Goal: Task Accomplishment & Management: Manage account settings

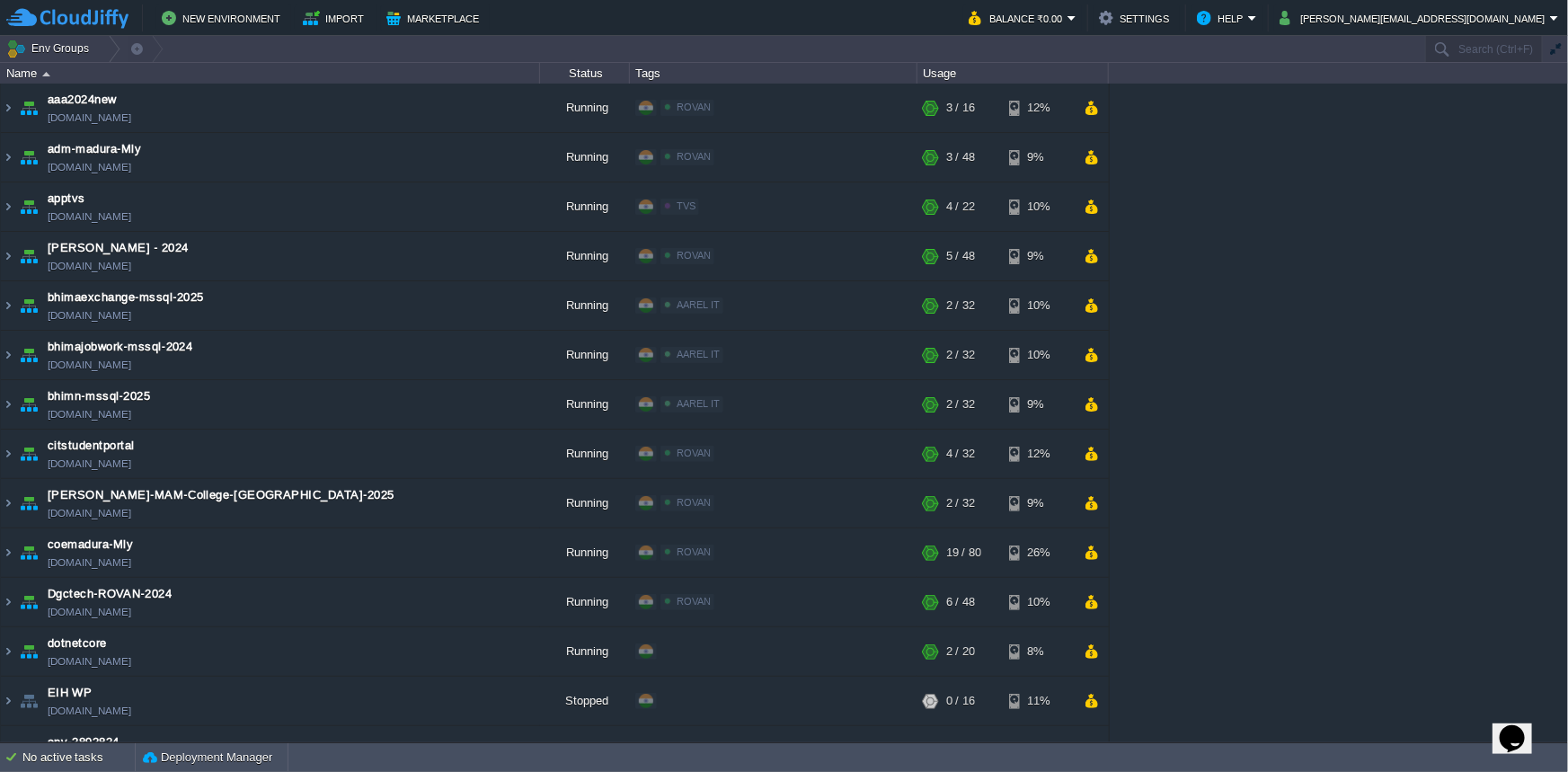
click at [1505, 147] on div "aaa2024new [DOMAIN_NAME] Running ROVAN Edit RAM 13% CPU 1% 3 / 16 12% adm-madur…" at bounding box center [784, 413] width 1568 height 658
paste input "210337"
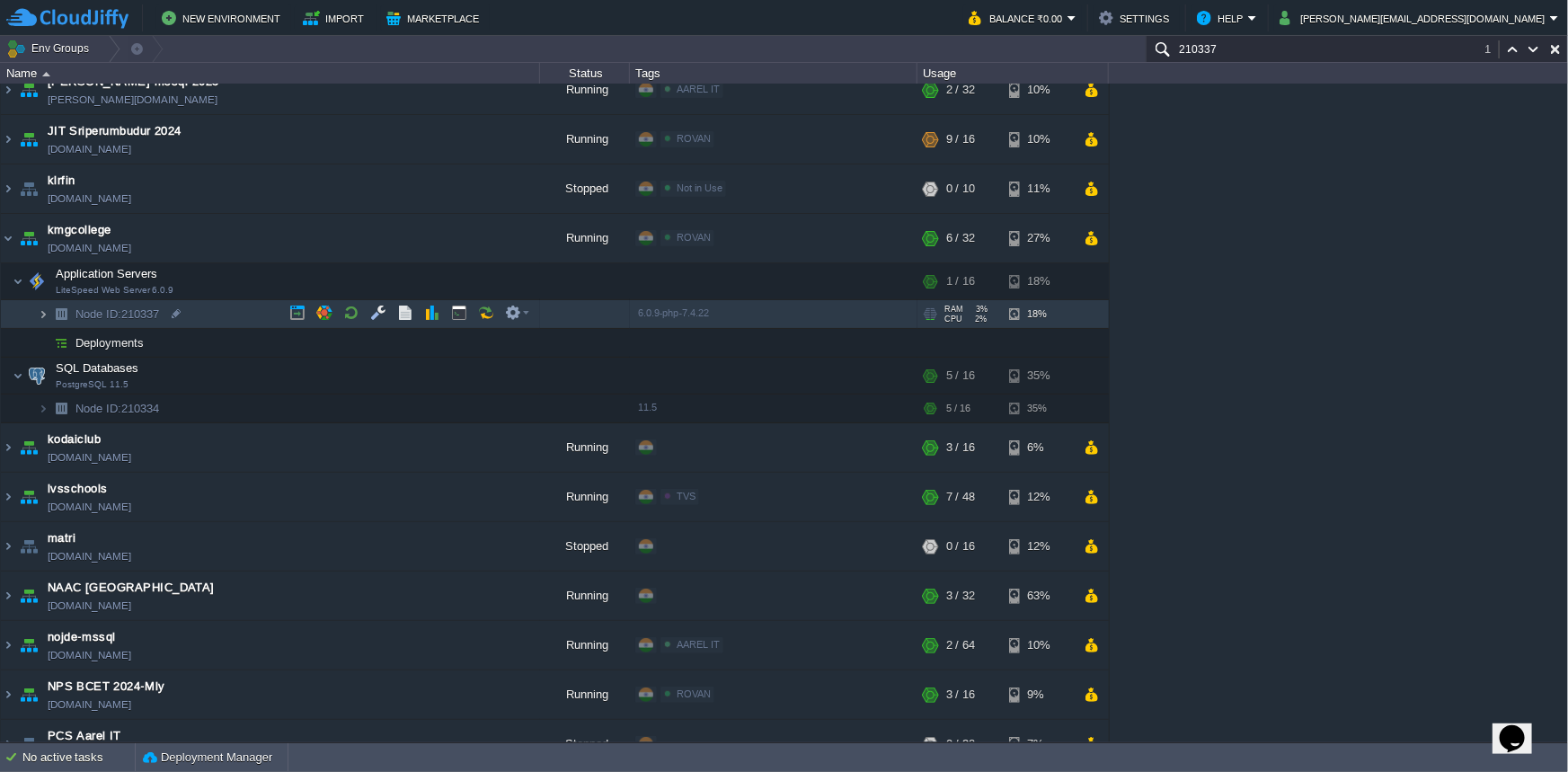
type input "210337"
click at [39, 312] on img at bounding box center [43, 313] width 10 height 28
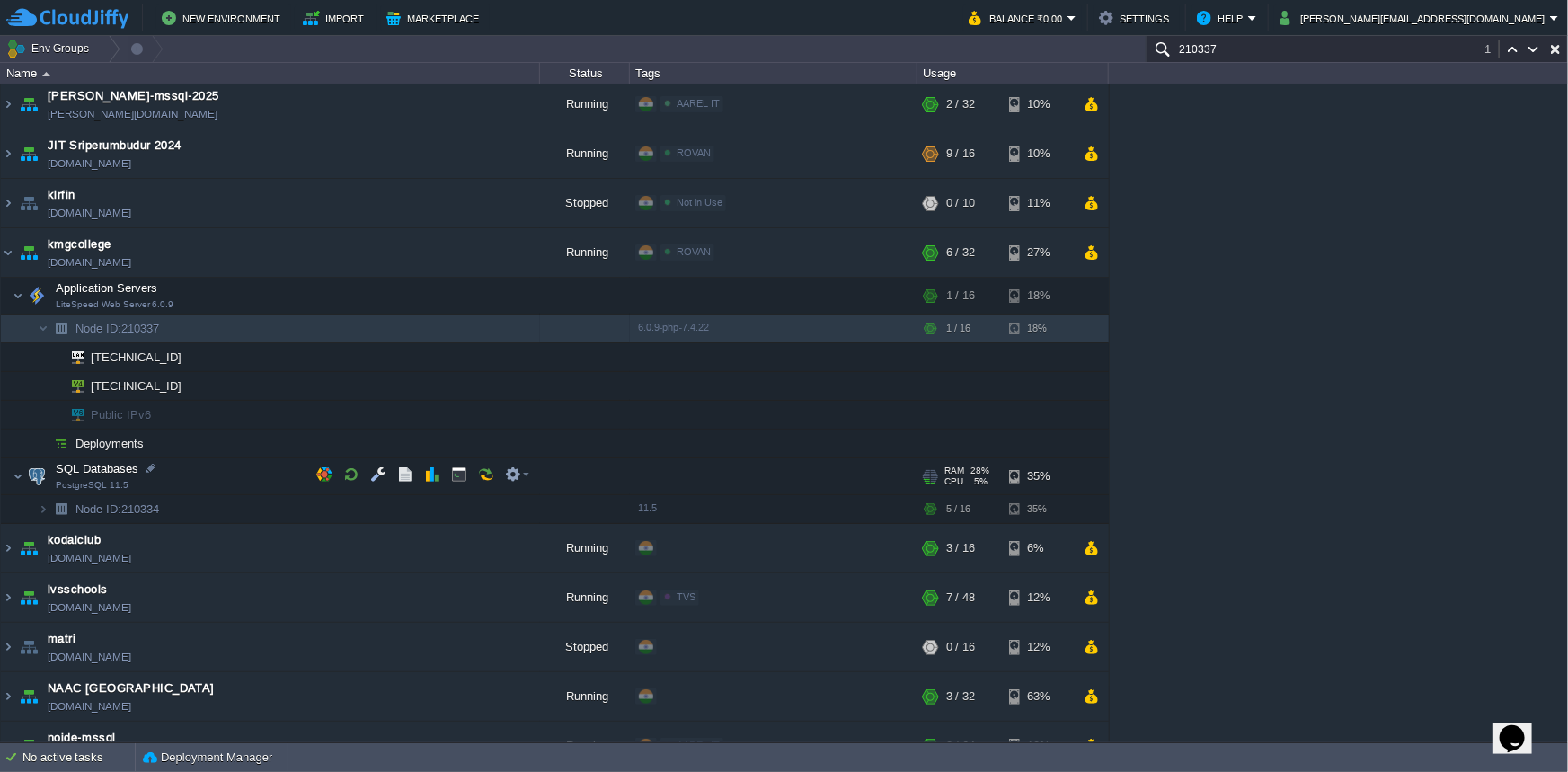
scroll to position [735, 0]
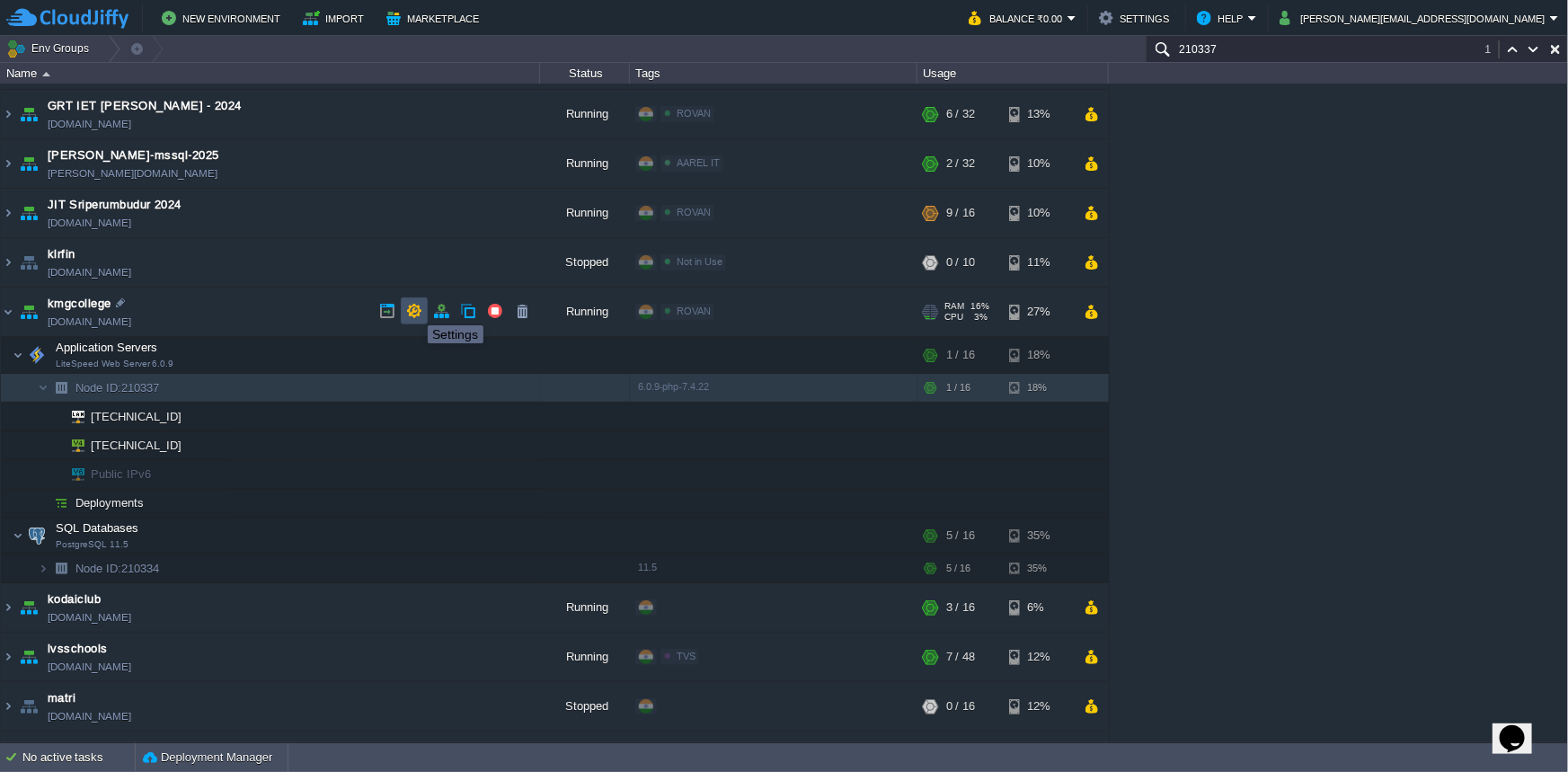
click at [415, 309] on button "button" at bounding box center [414, 310] width 16 height 16
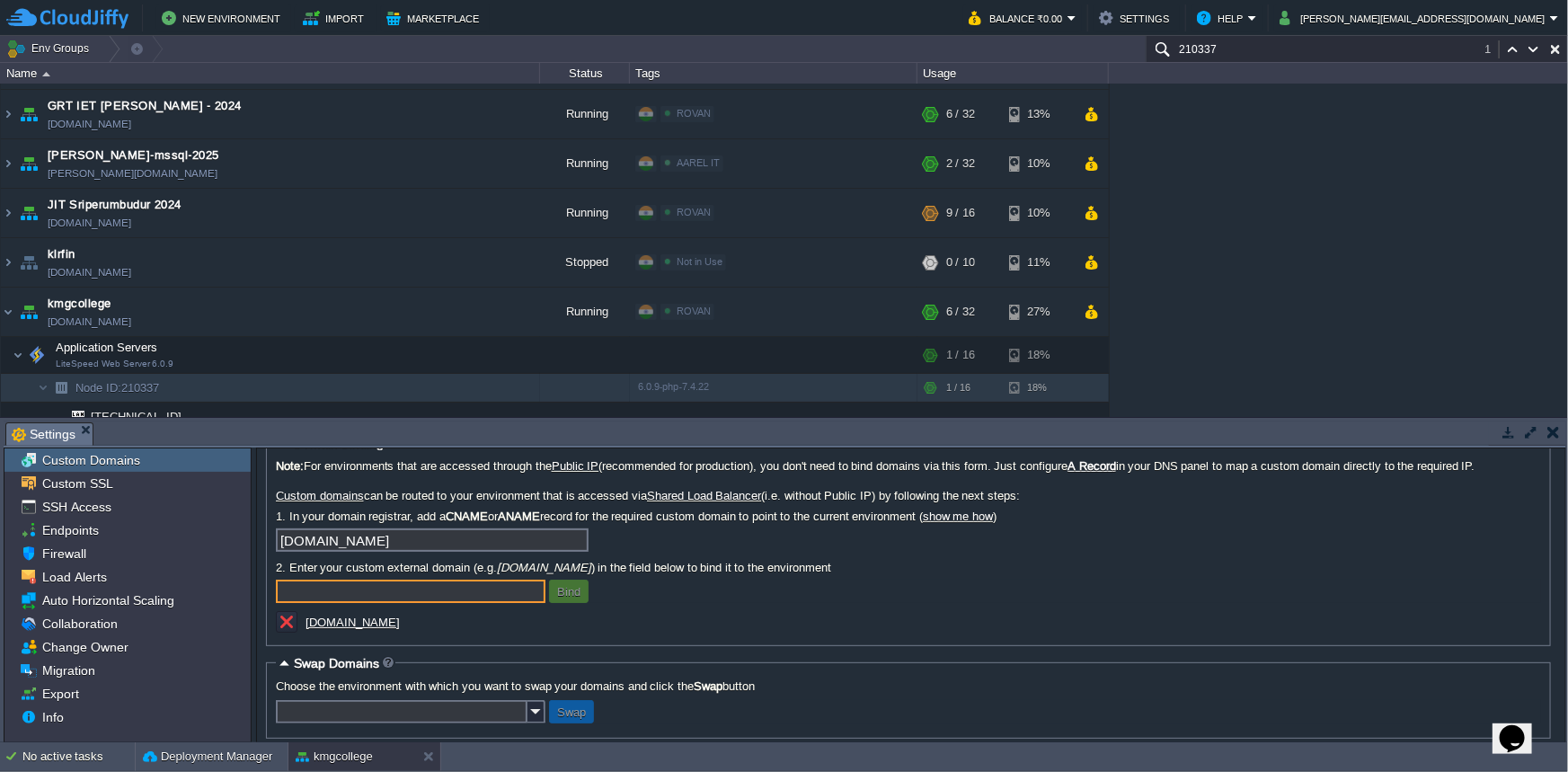
scroll to position [35, 0]
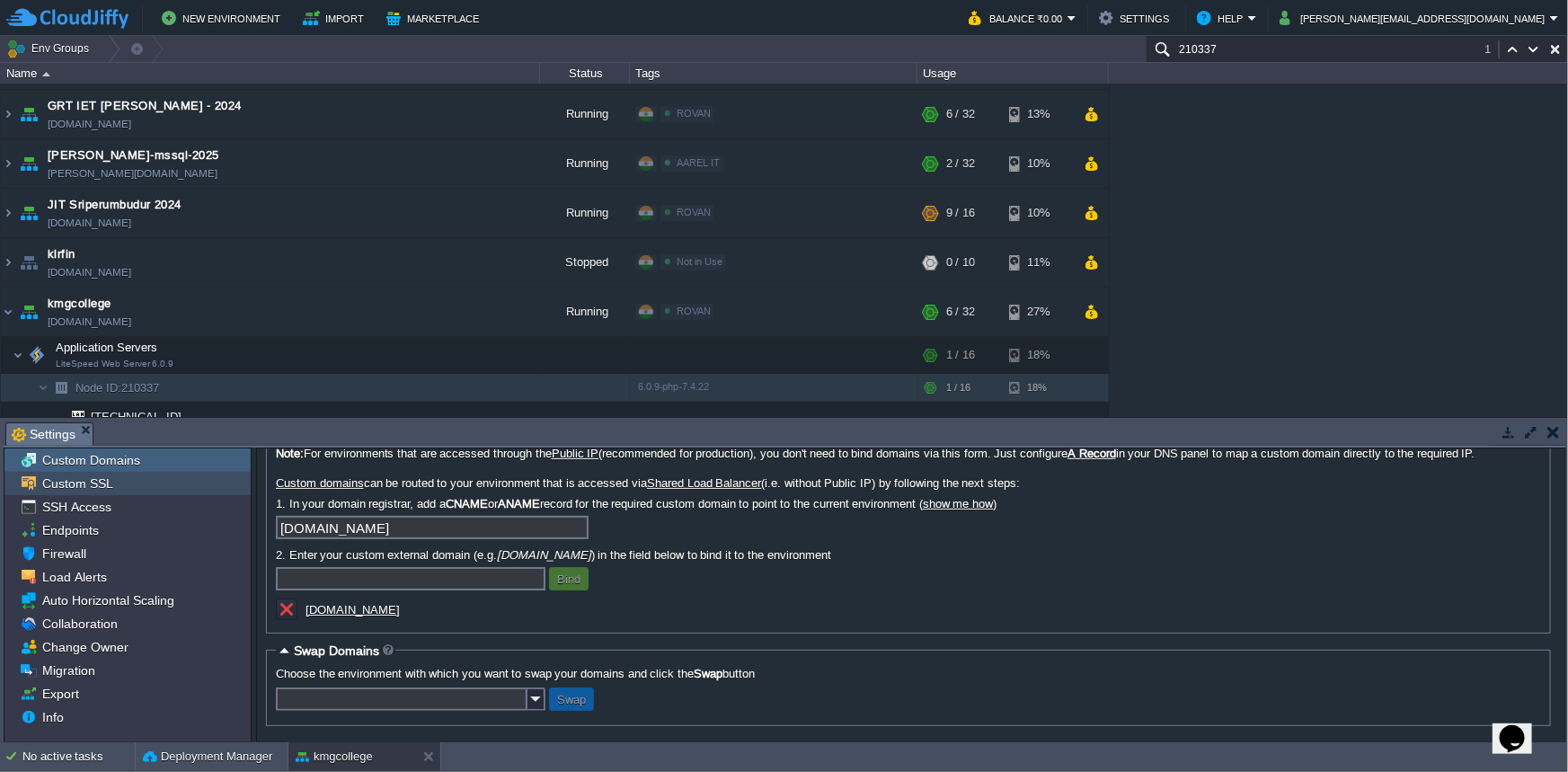
click at [47, 484] on span "Custom SSL" at bounding box center [77, 483] width 77 height 16
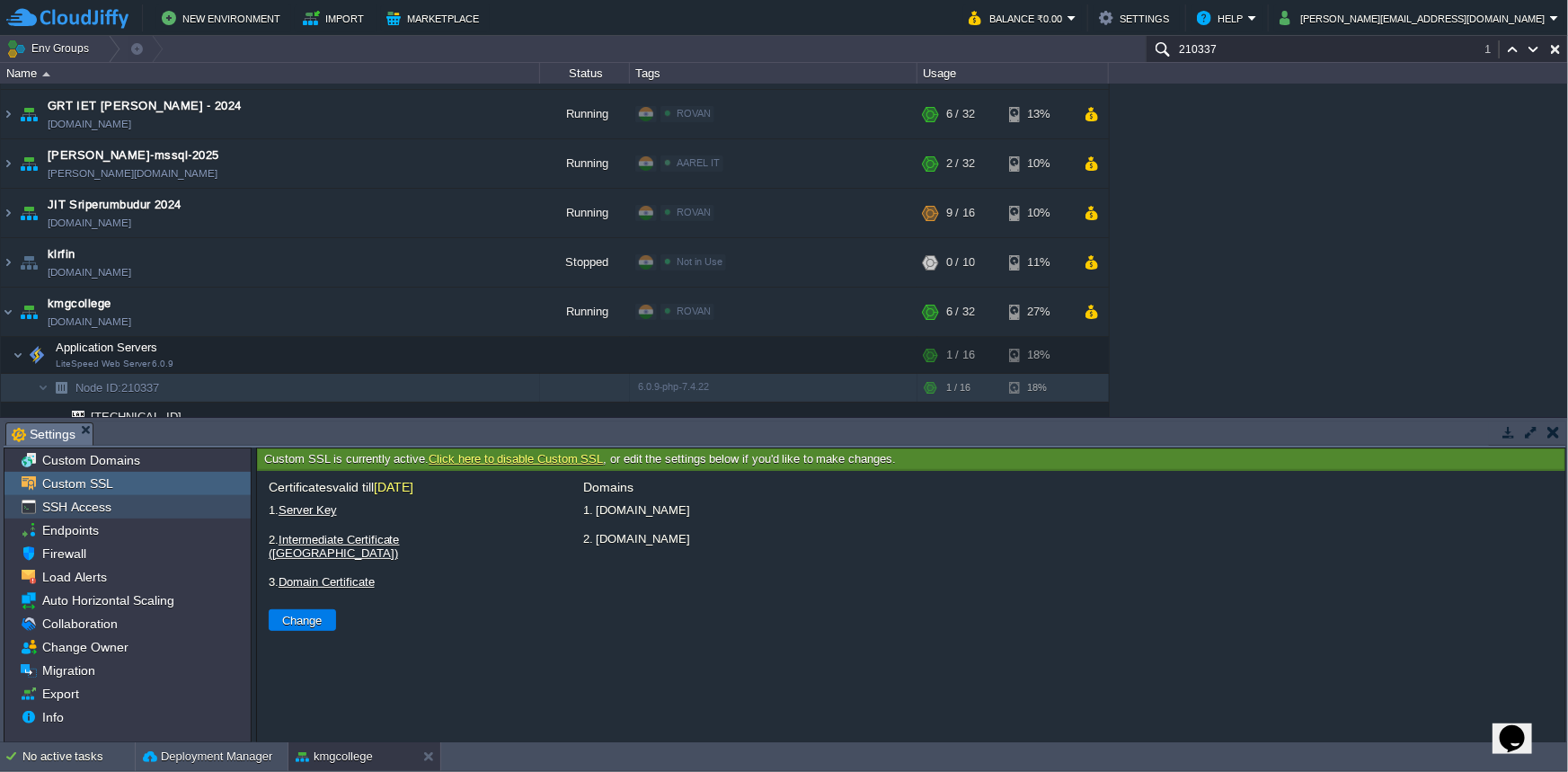
click at [55, 505] on span "SSH Access" at bounding box center [77, 506] width 76 height 16
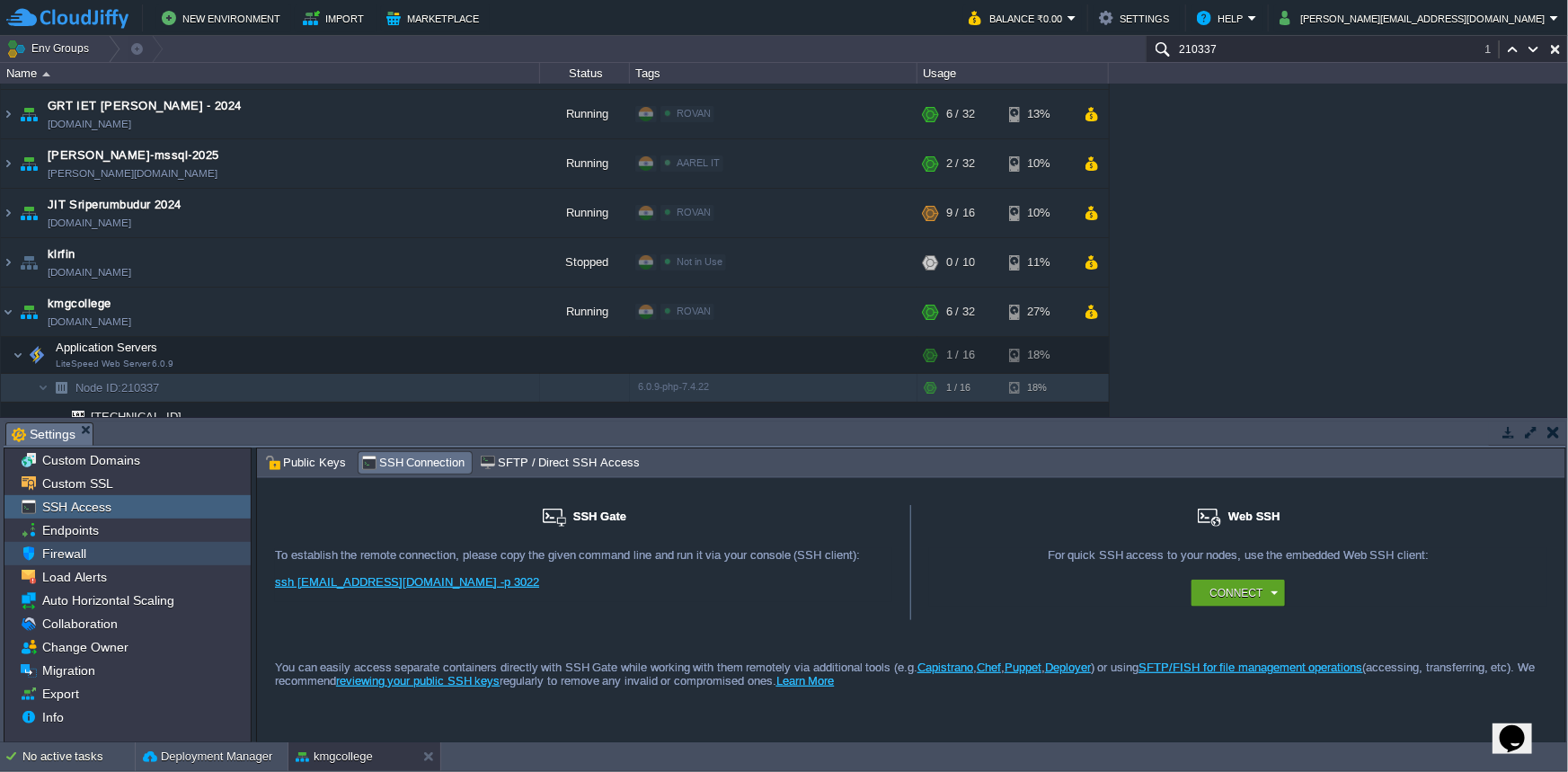
click at [56, 559] on span "Firewall" at bounding box center [64, 553] width 50 height 16
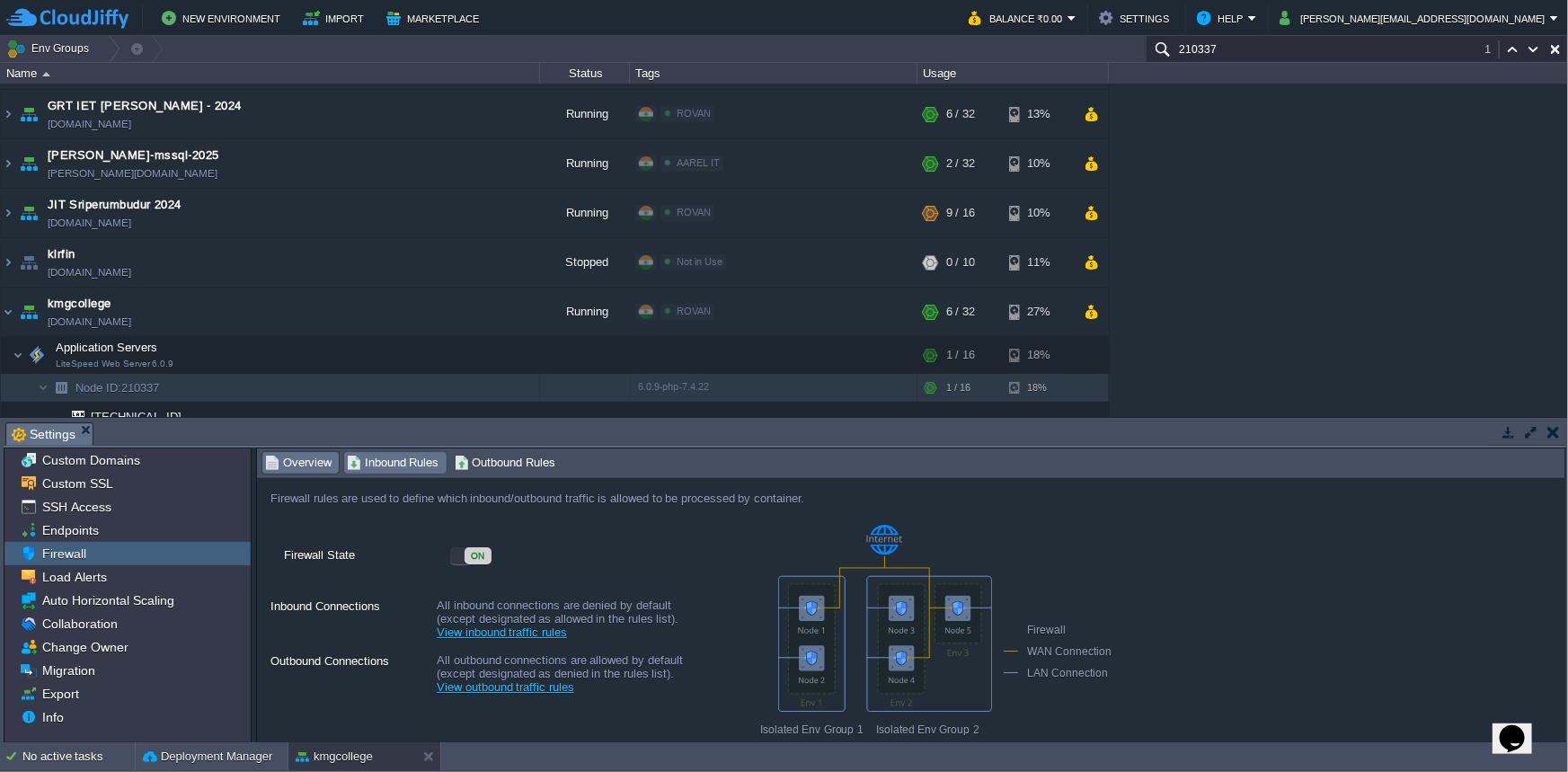
click at [383, 459] on span "Inbound Rules" at bounding box center [394, 462] width 93 height 20
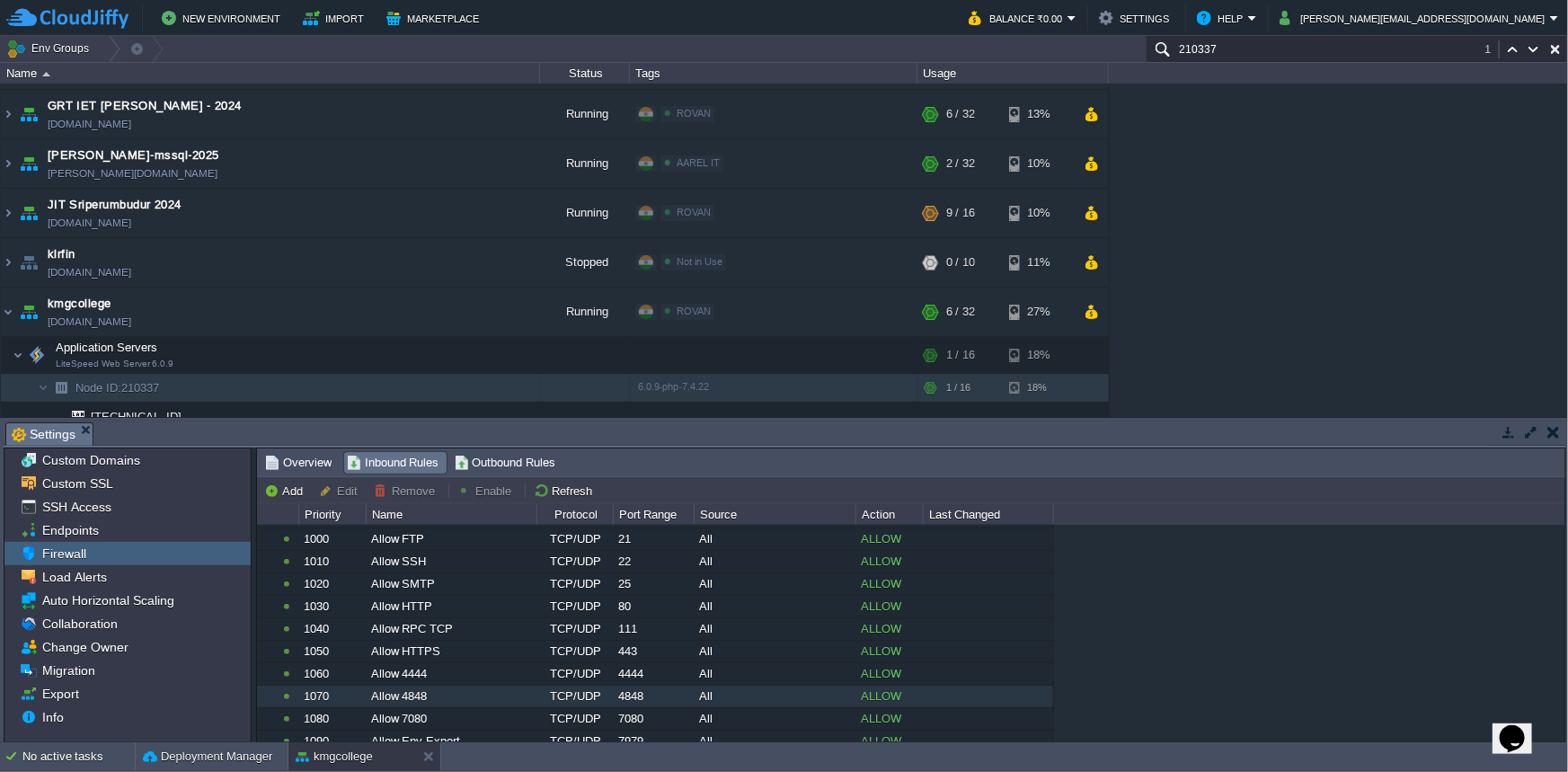
scroll to position [352, 0]
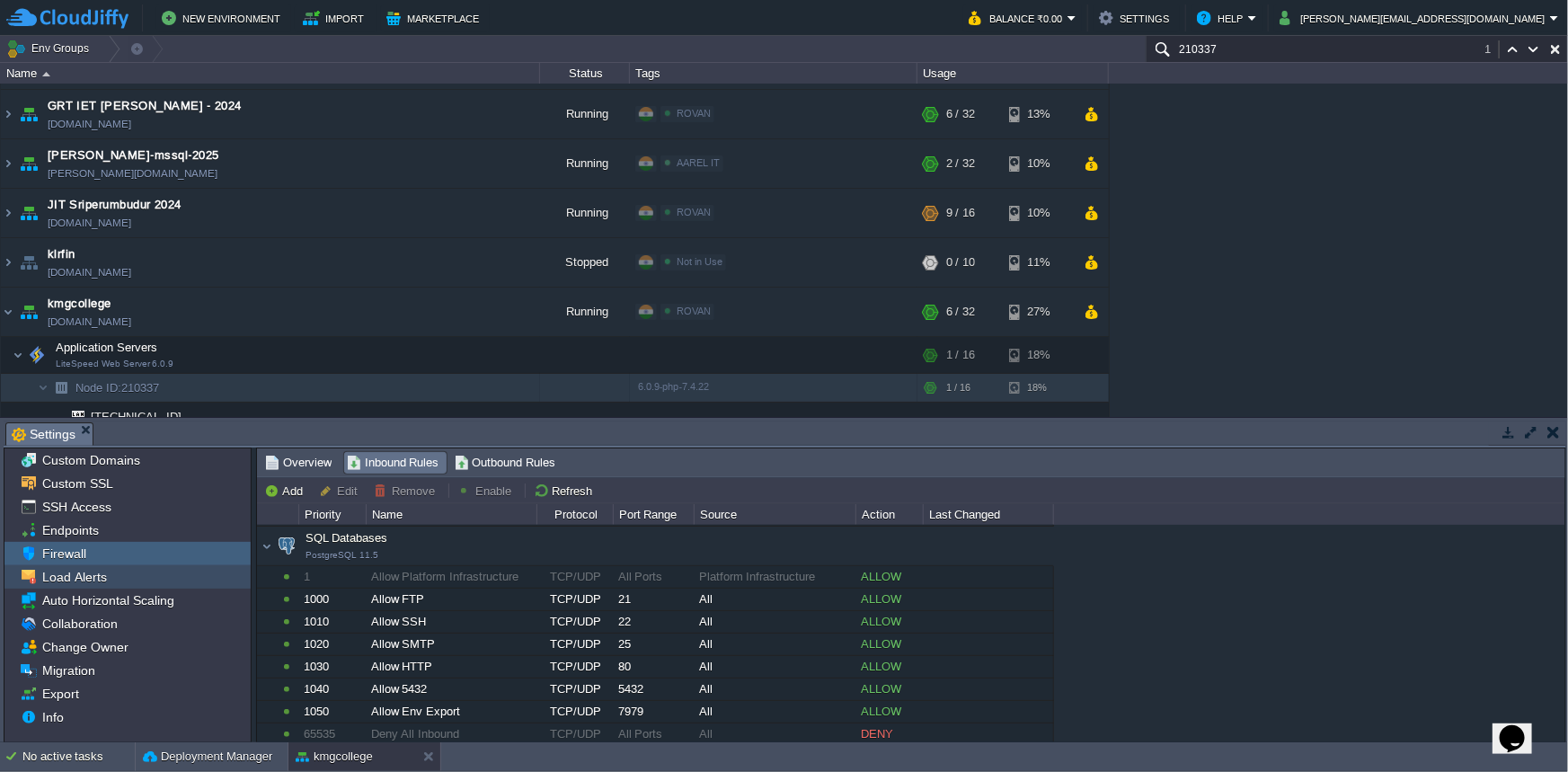
click at [95, 576] on span "Load Alerts" at bounding box center [74, 577] width 71 height 16
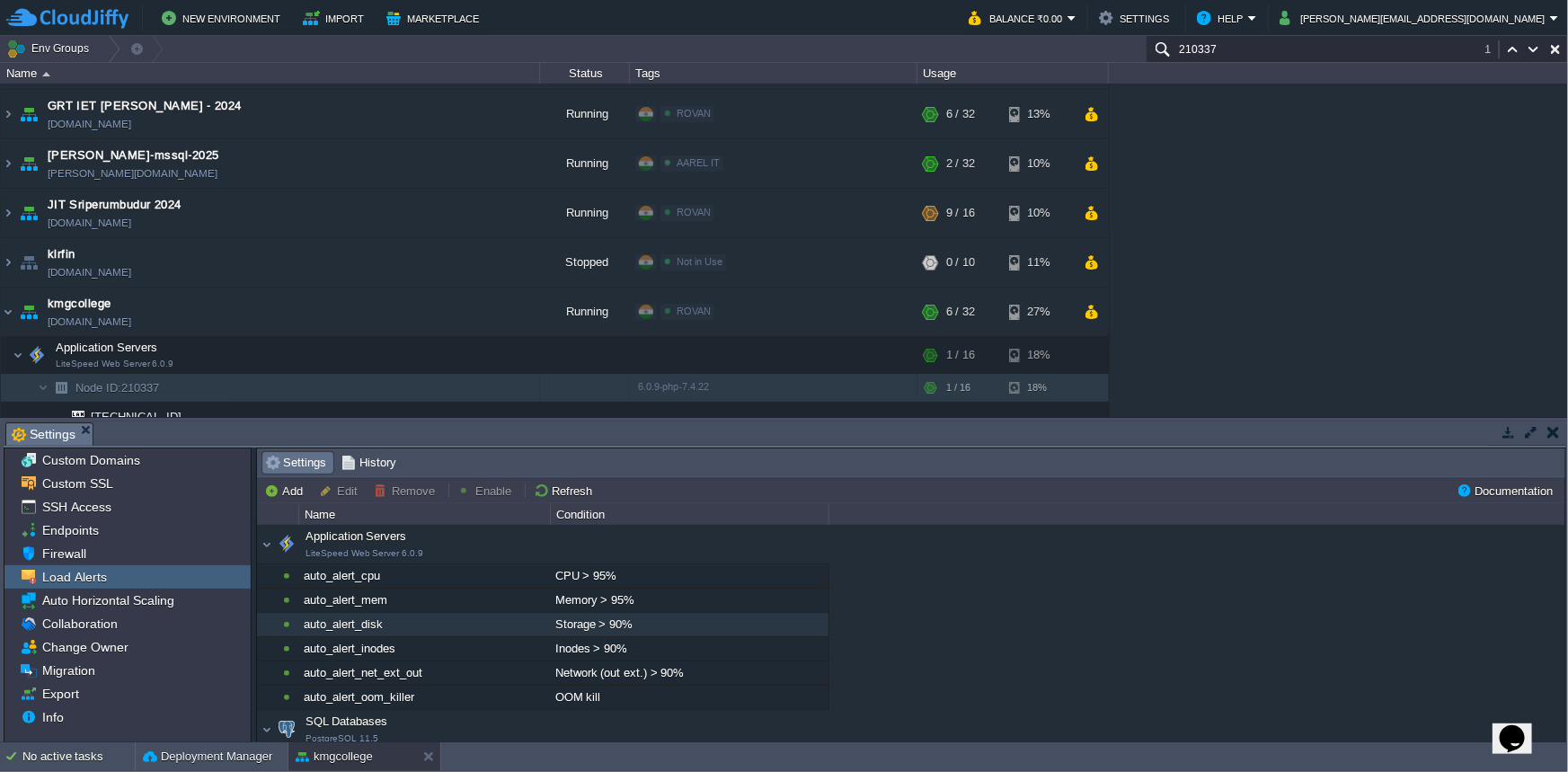
scroll to position [151, 0]
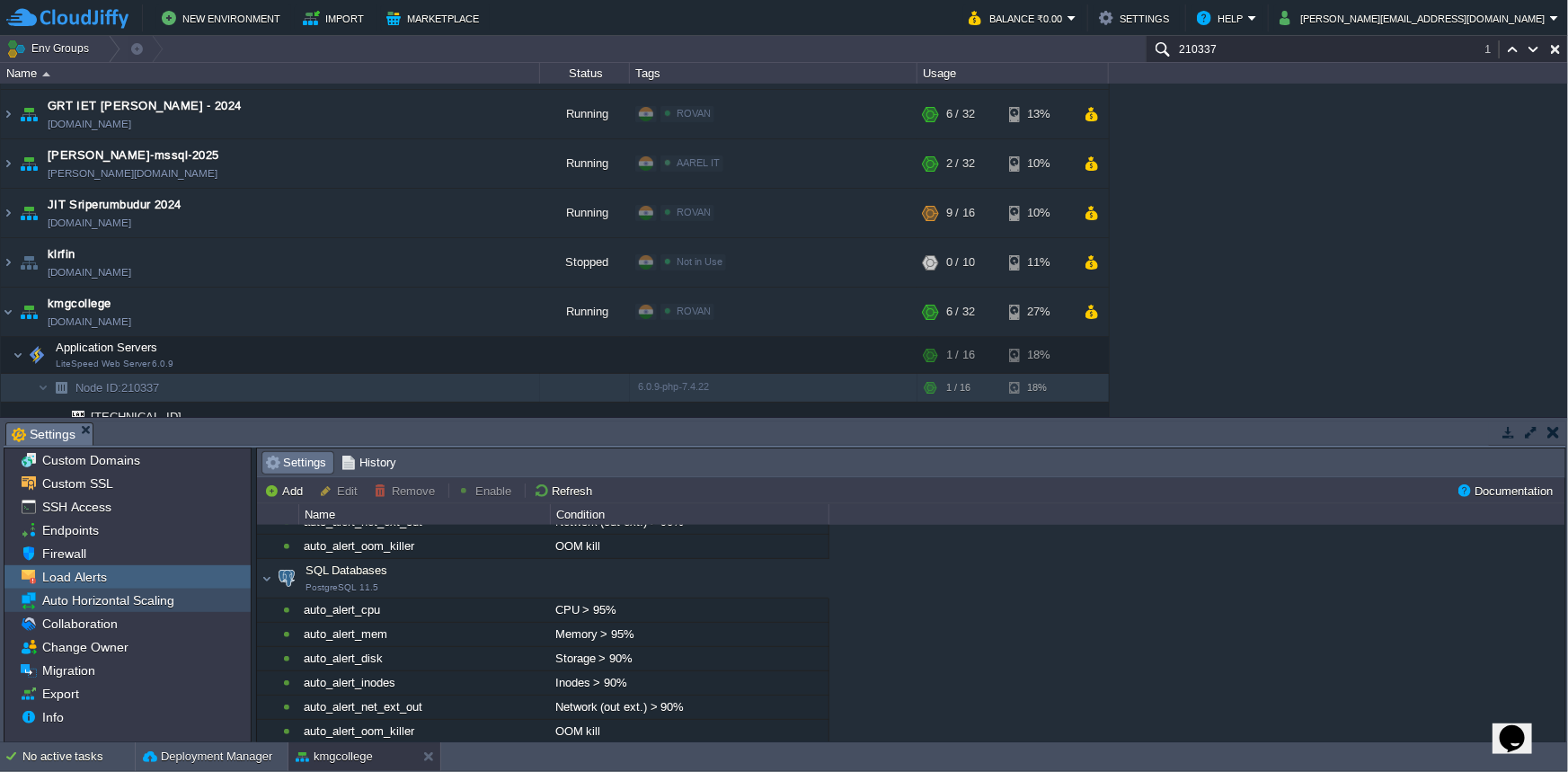
click at [86, 599] on span "Auto Horizontal Scaling" at bounding box center [108, 599] width 138 height 16
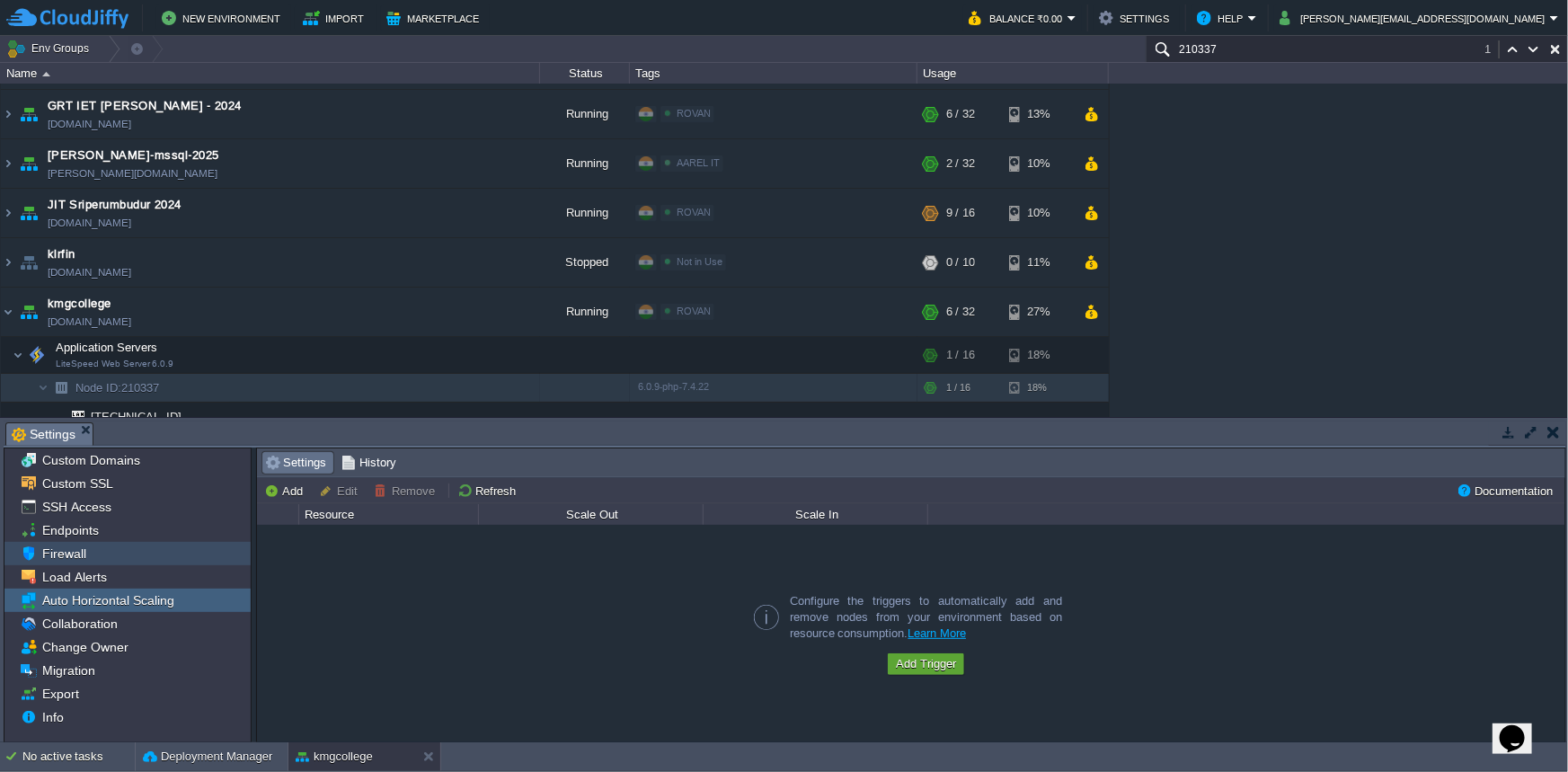
click at [85, 546] on span "Firewall" at bounding box center [64, 553] width 50 height 16
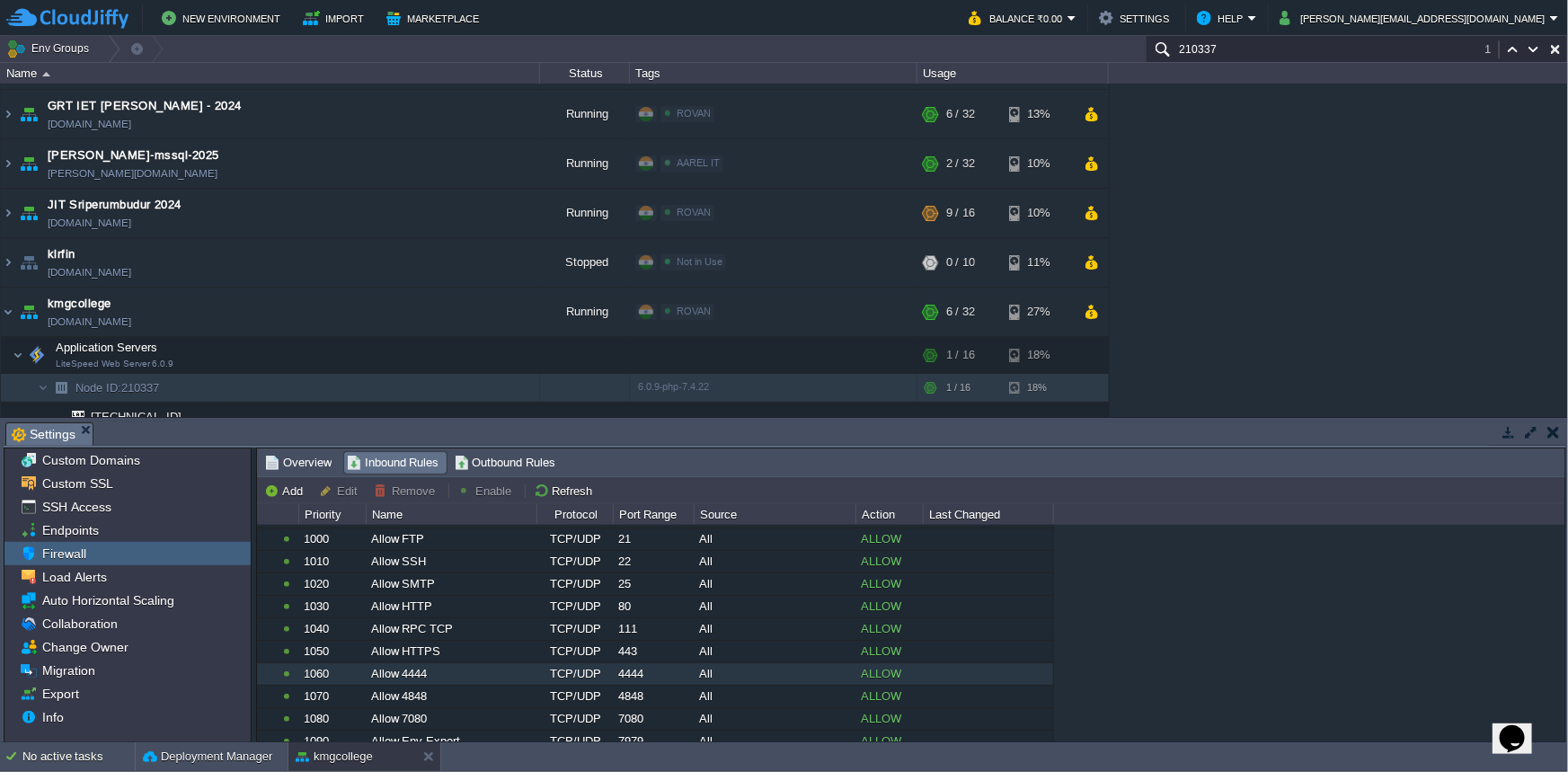
scroll to position [0, 0]
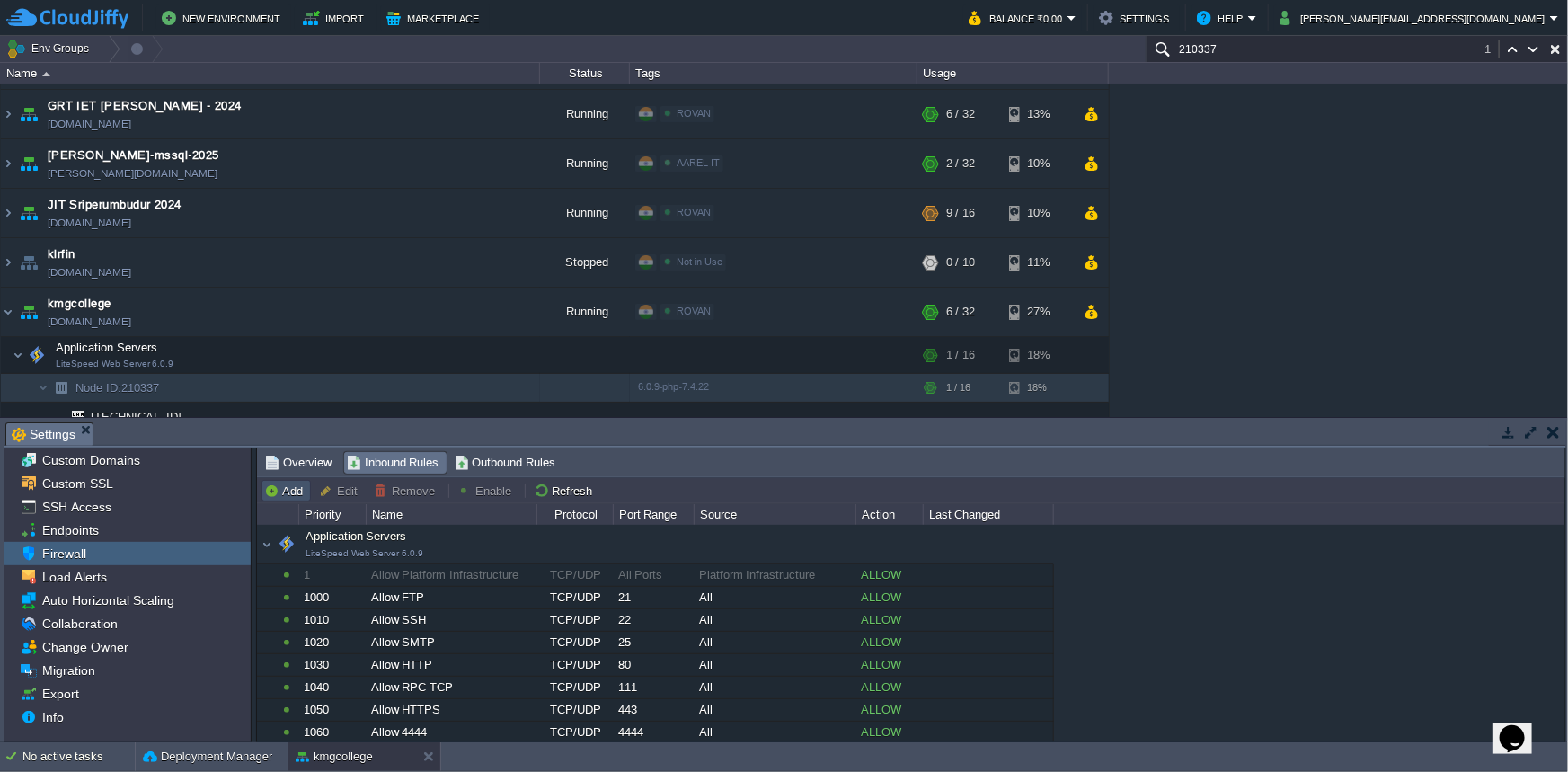
click at [287, 487] on button "Add" at bounding box center [286, 490] width 44 height 16
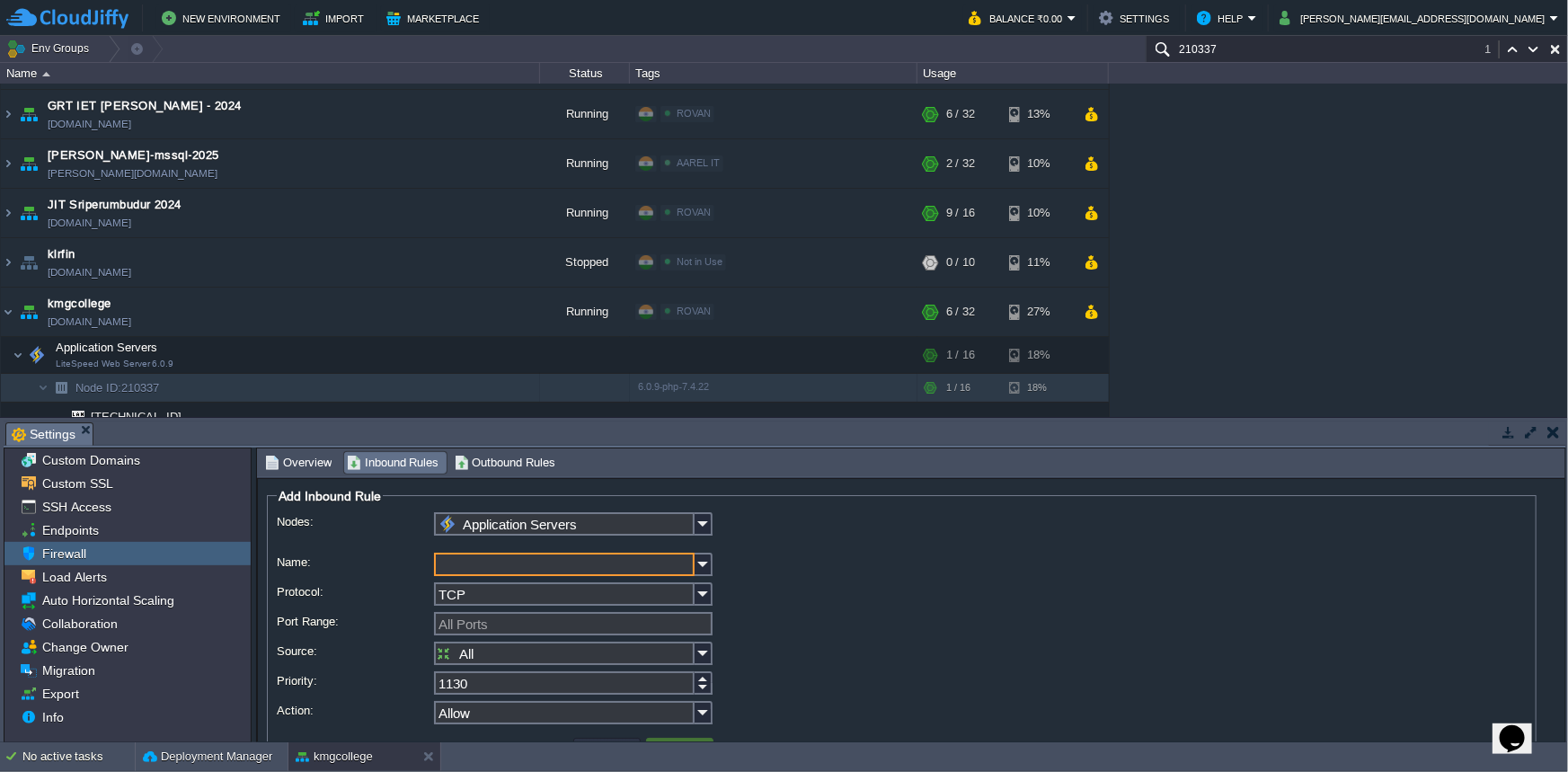
click at [554, 589] on input "TCP" at bounding box center [564, 594] width 261 height 24
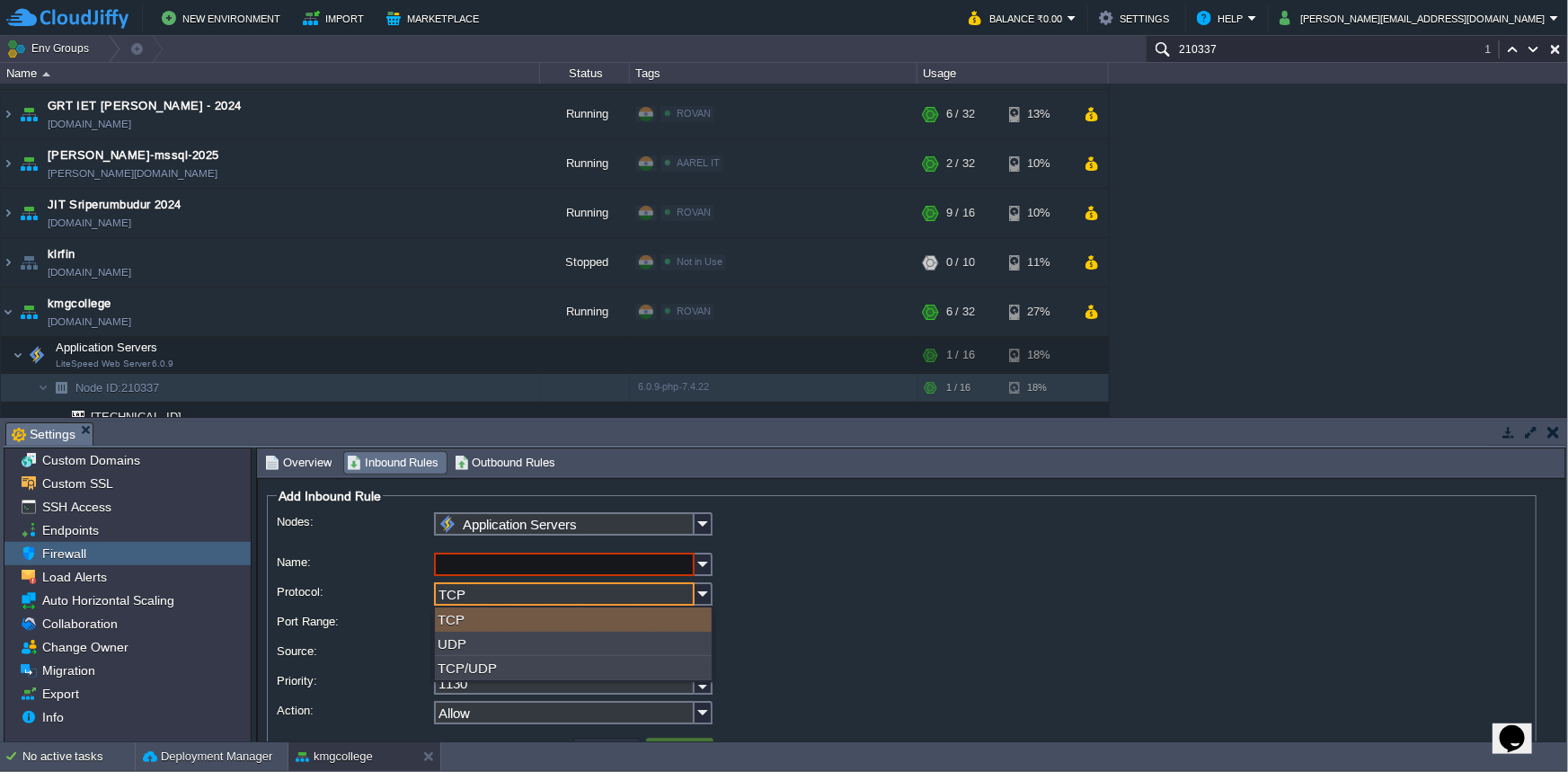
click at [554, 589] on input "TCP" at bounding box center [564, 594] width 261 height 24
click at [487, 651] on input "All" at bounding box center [564, 653] width 261 height 24
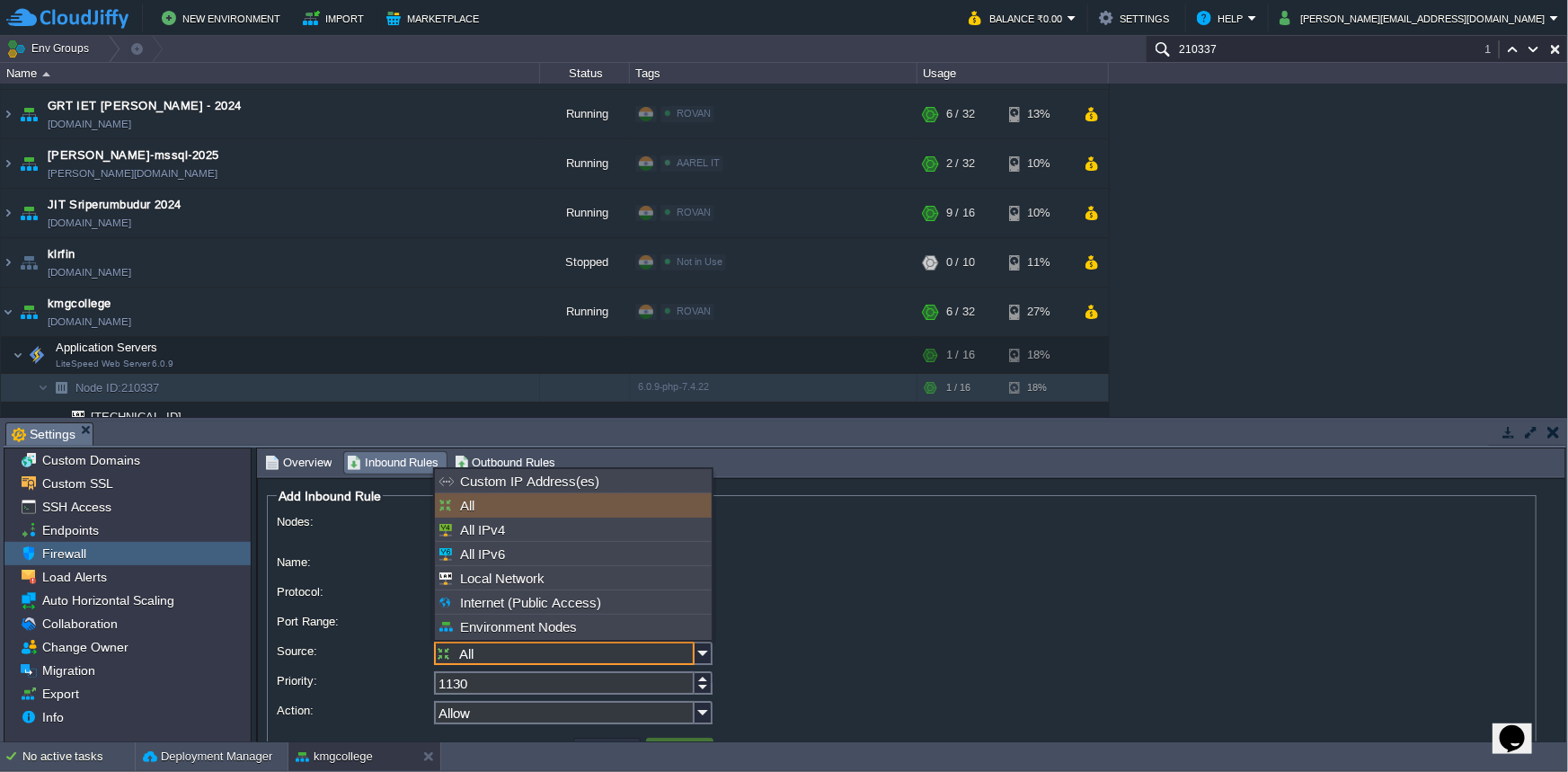
click at [487, 651] on input "All" at bounding box center [564, 653] width 261 height 24
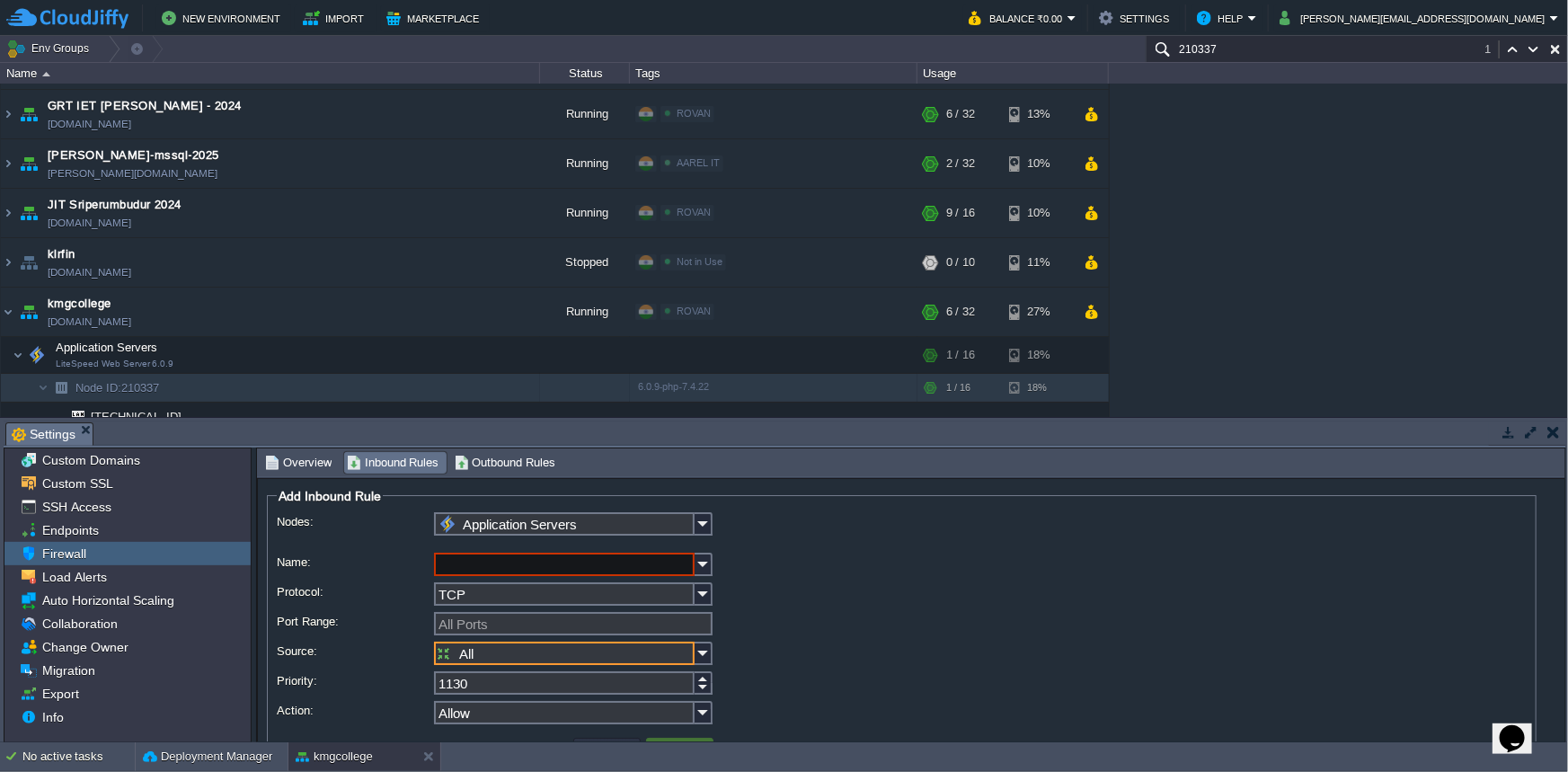
click at [1551, 436] on button "button" at bounding box center [1553, 432] width 12 height 16
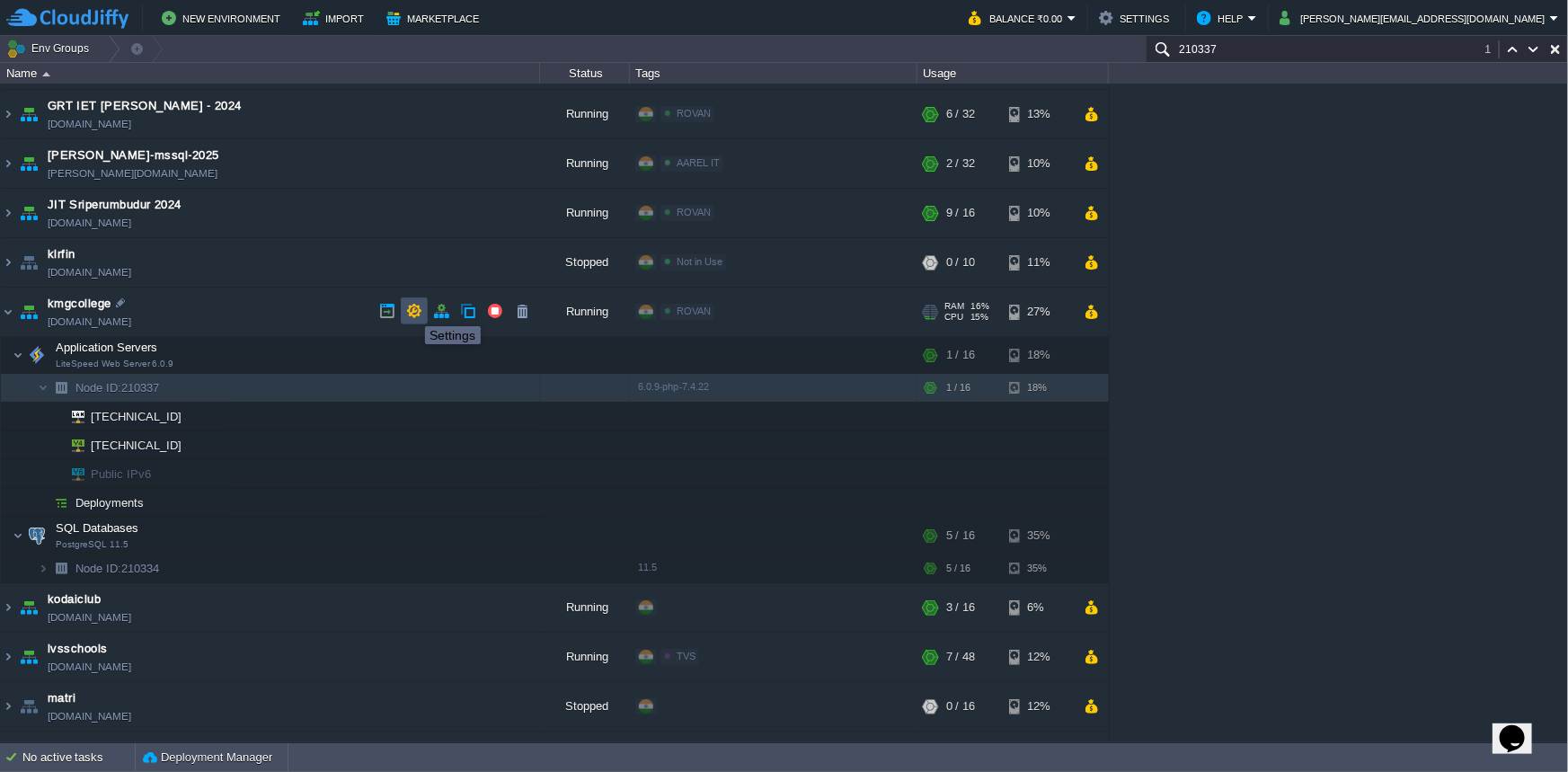
click at [412, 310] on button "button" at bounding box center [414, 310] width 16 height 16
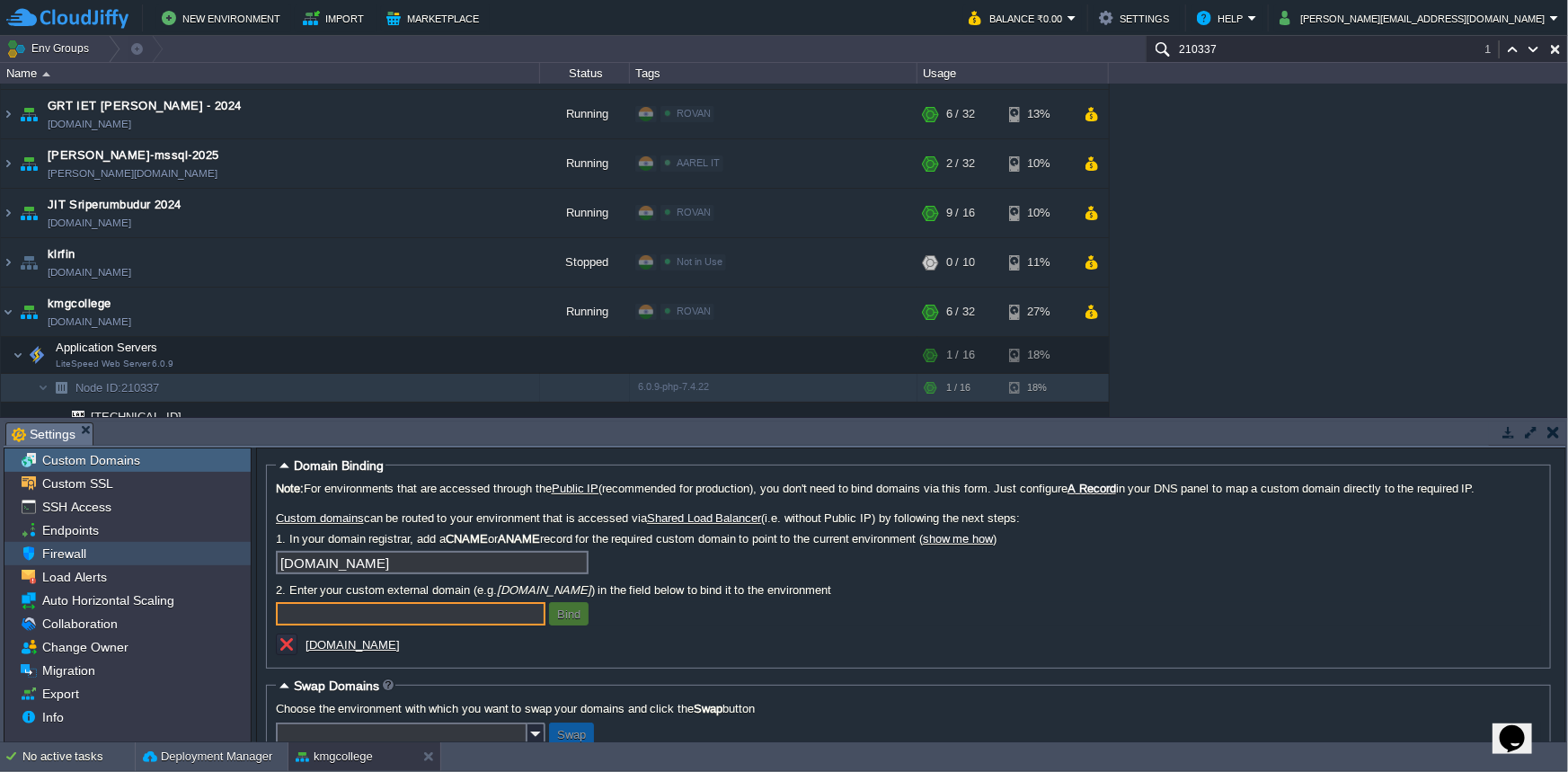
click at [60, 548] on span "Firewall" at bounding box center [64, 553] width 50 height 16
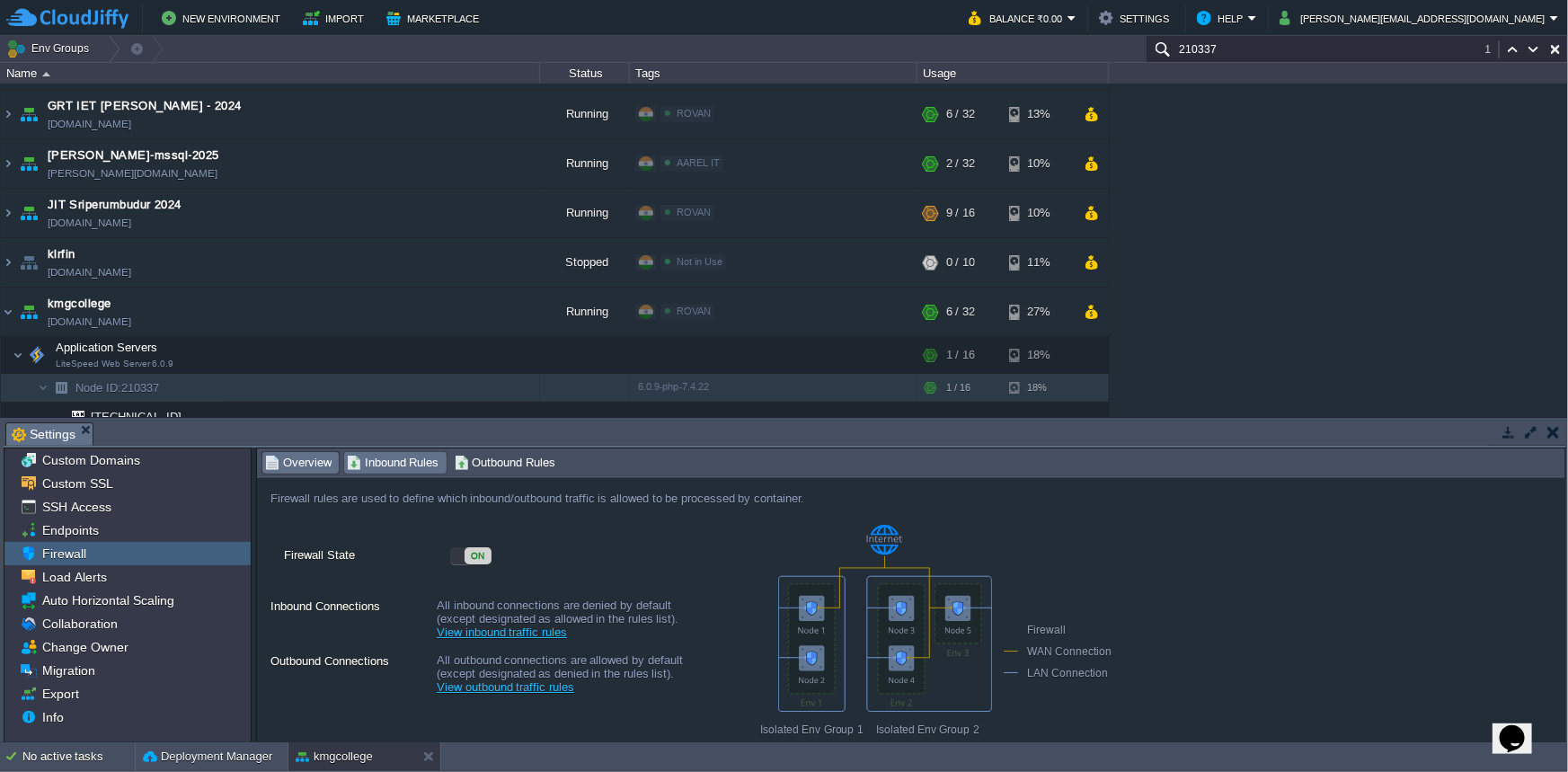
click at [408, 455] on span "Inbound Rules" at bounding box center [394, 462] width 93 height 20
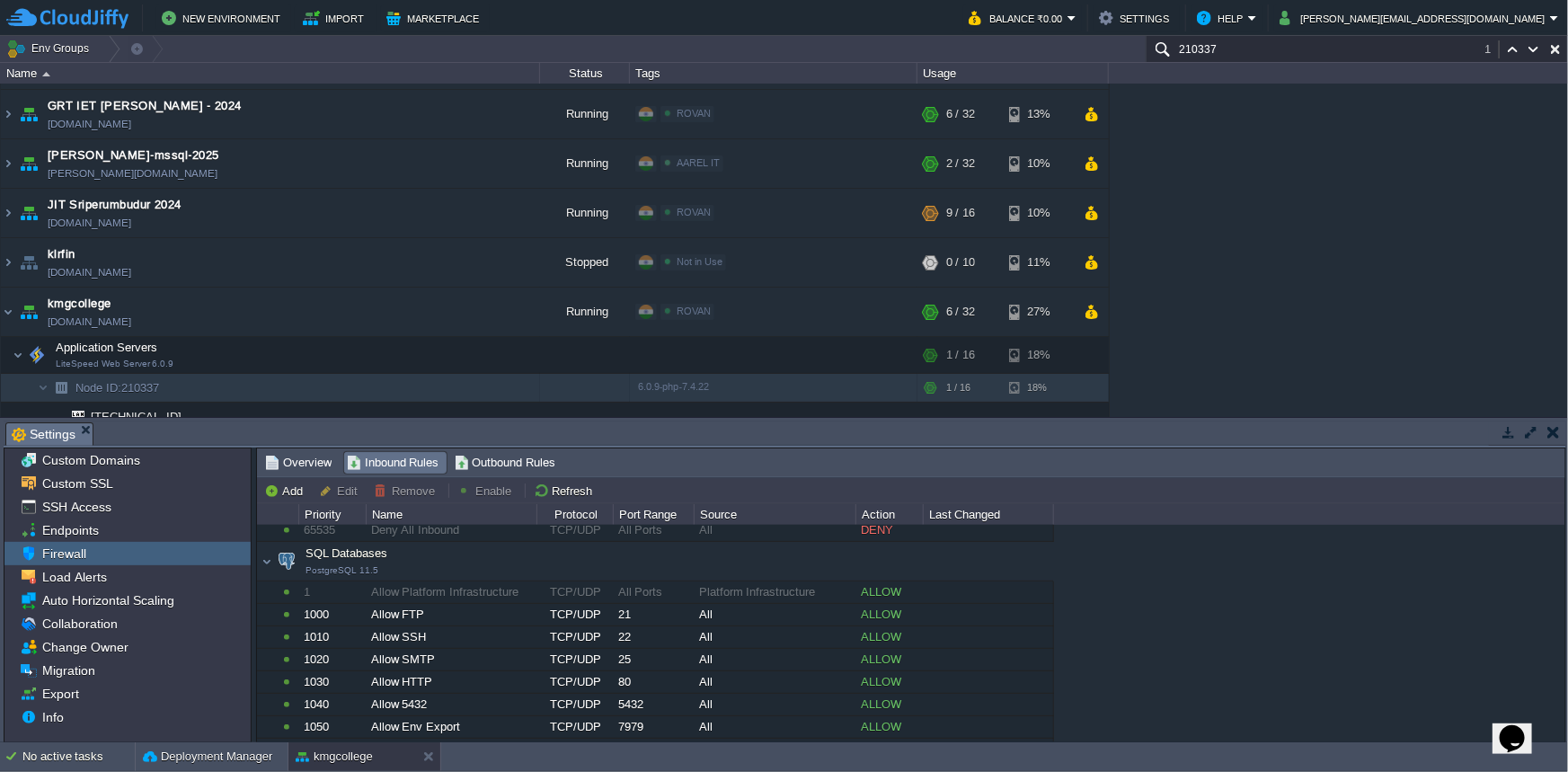
scroll to position [352, 0]
click at [1548, 435] on button "button" at bounding box center [1553, 432] width 12 height 16
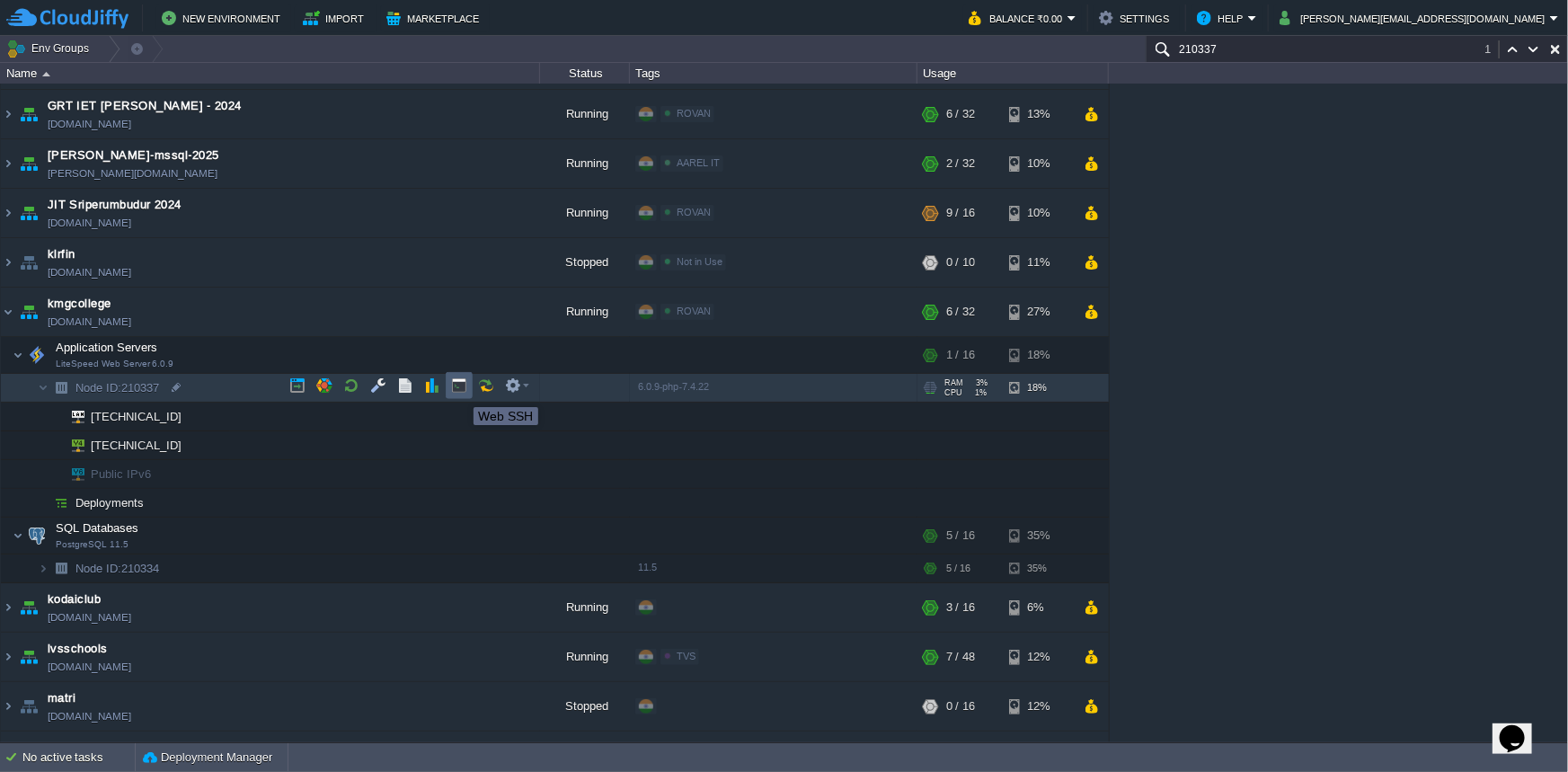
click at [460, 391] on button "button" at bounding box center [459, 385] width 16 height 16
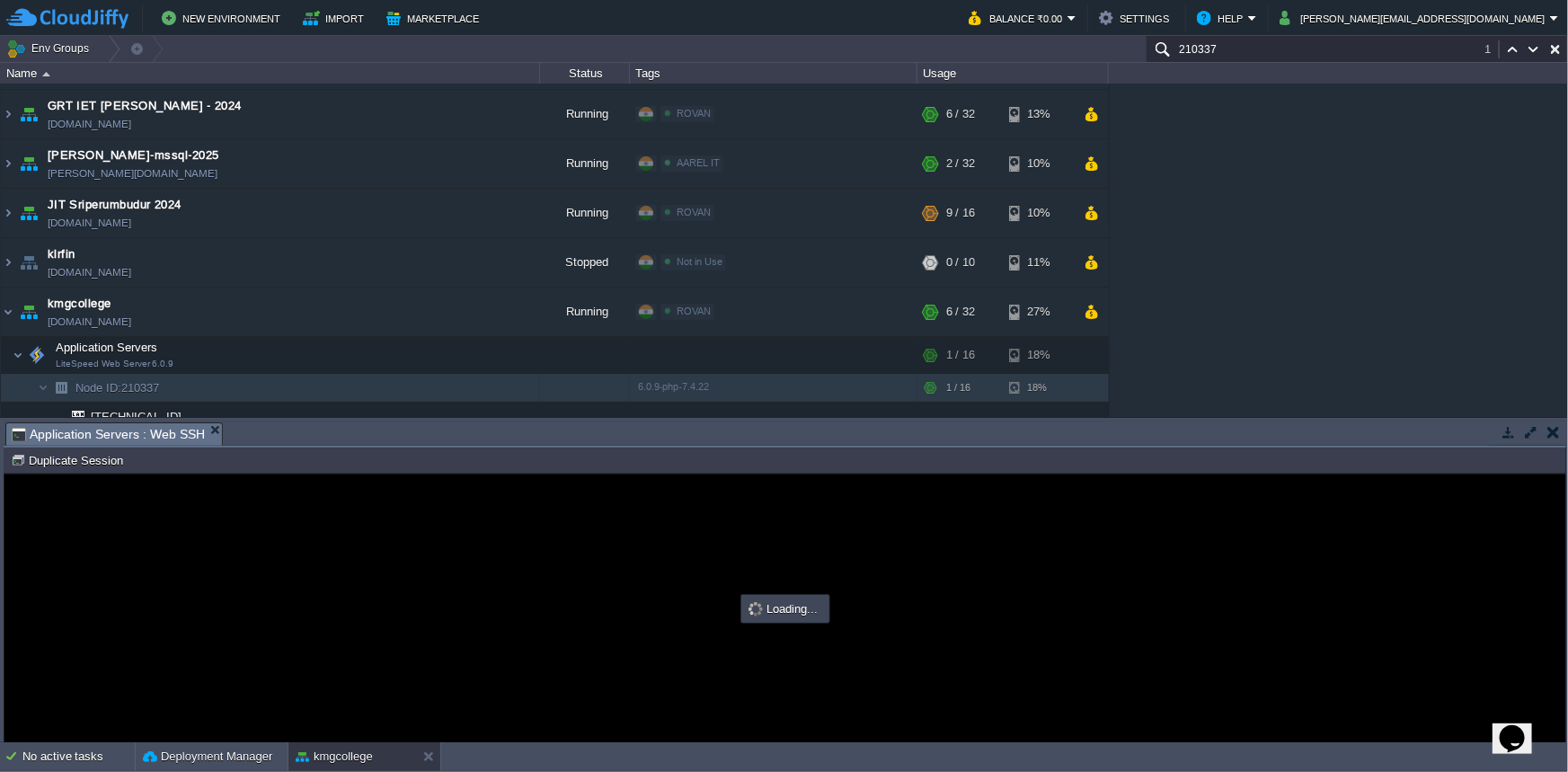
click at [1530, 432] on button "button" at bounding box center [1531, 432] width 16 height 16
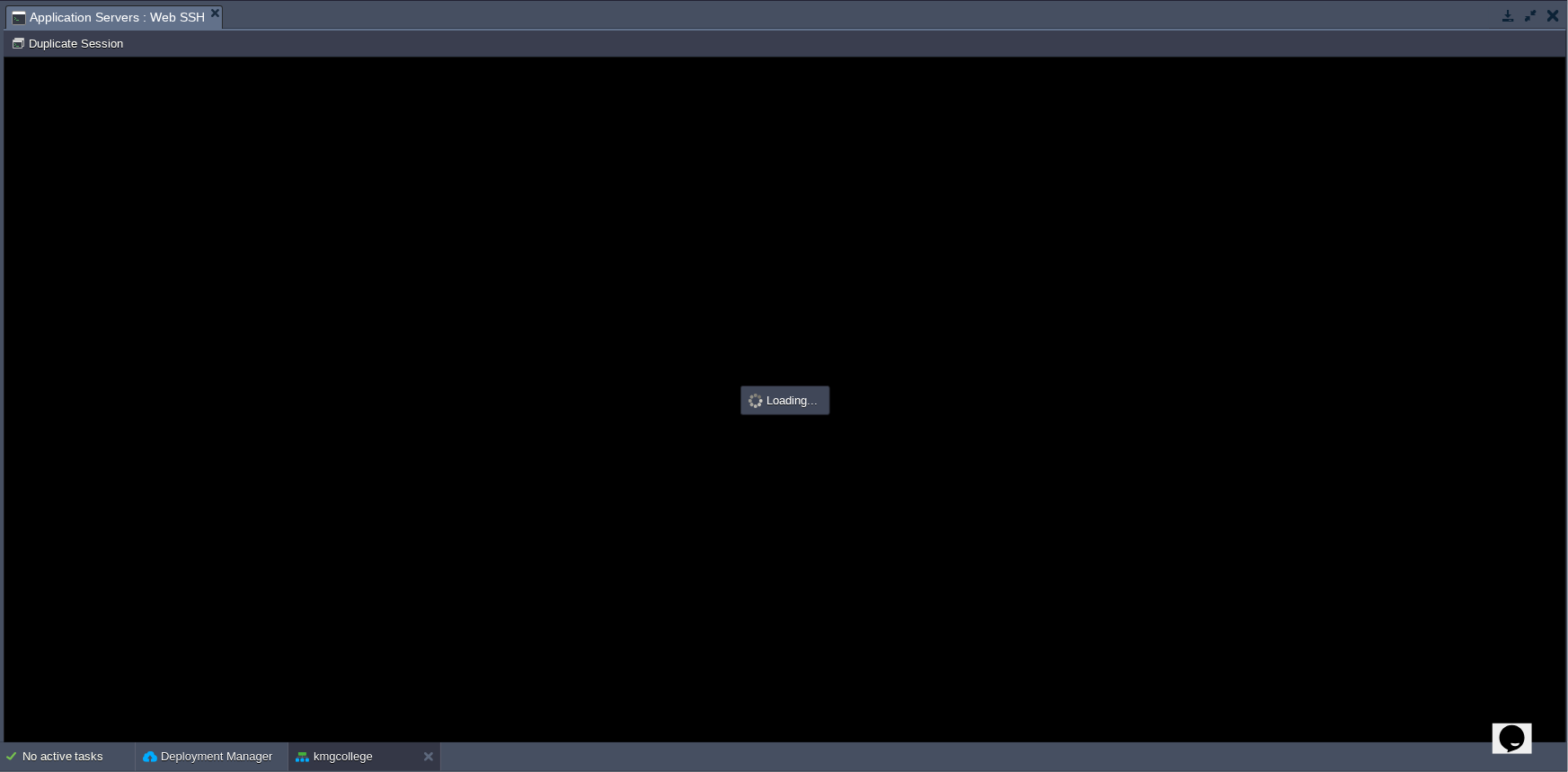
type input "#000000"
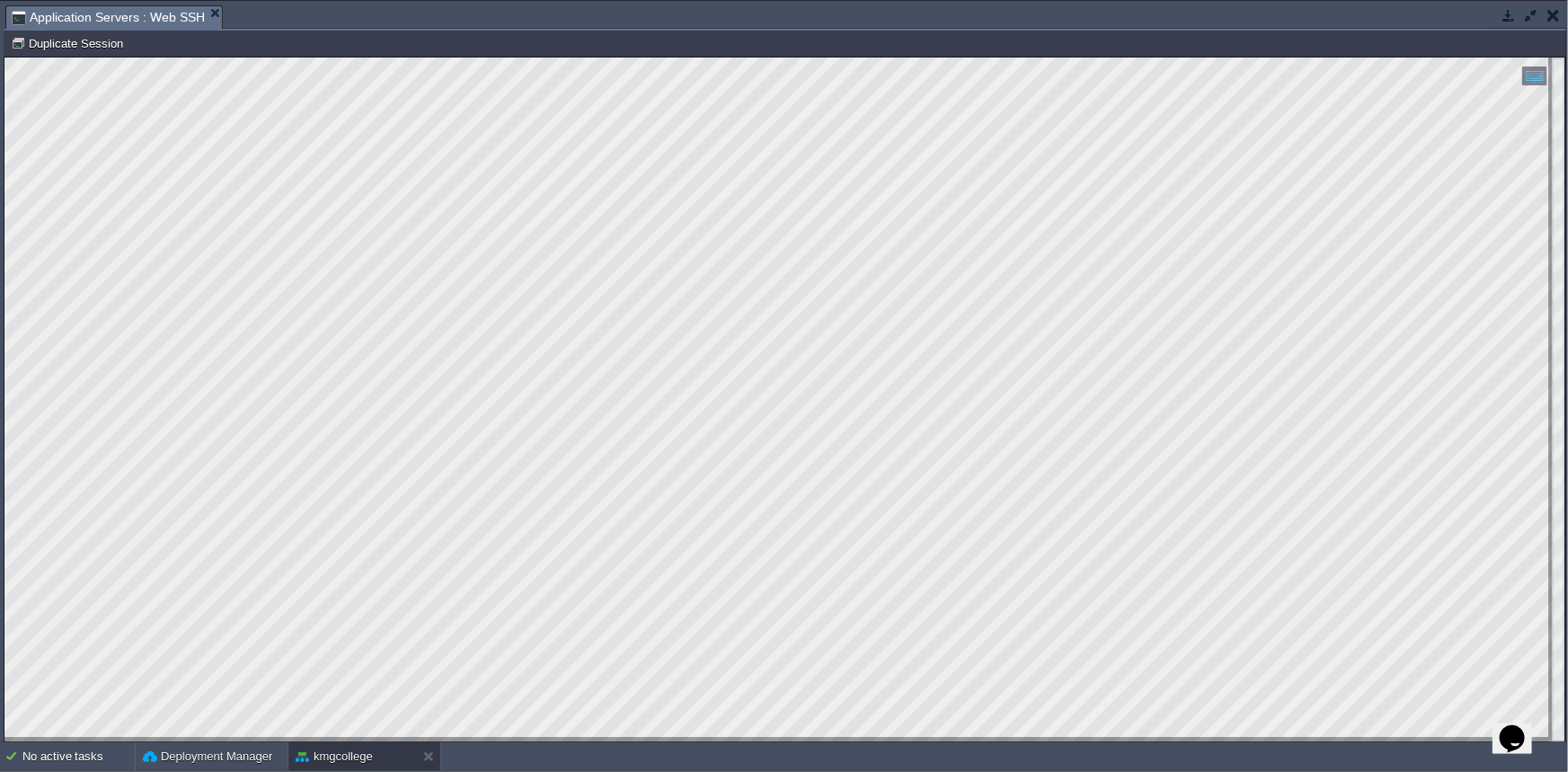
click at [1512, 15] on button "button" at bounding box center [1508, 15] width 16 height 16
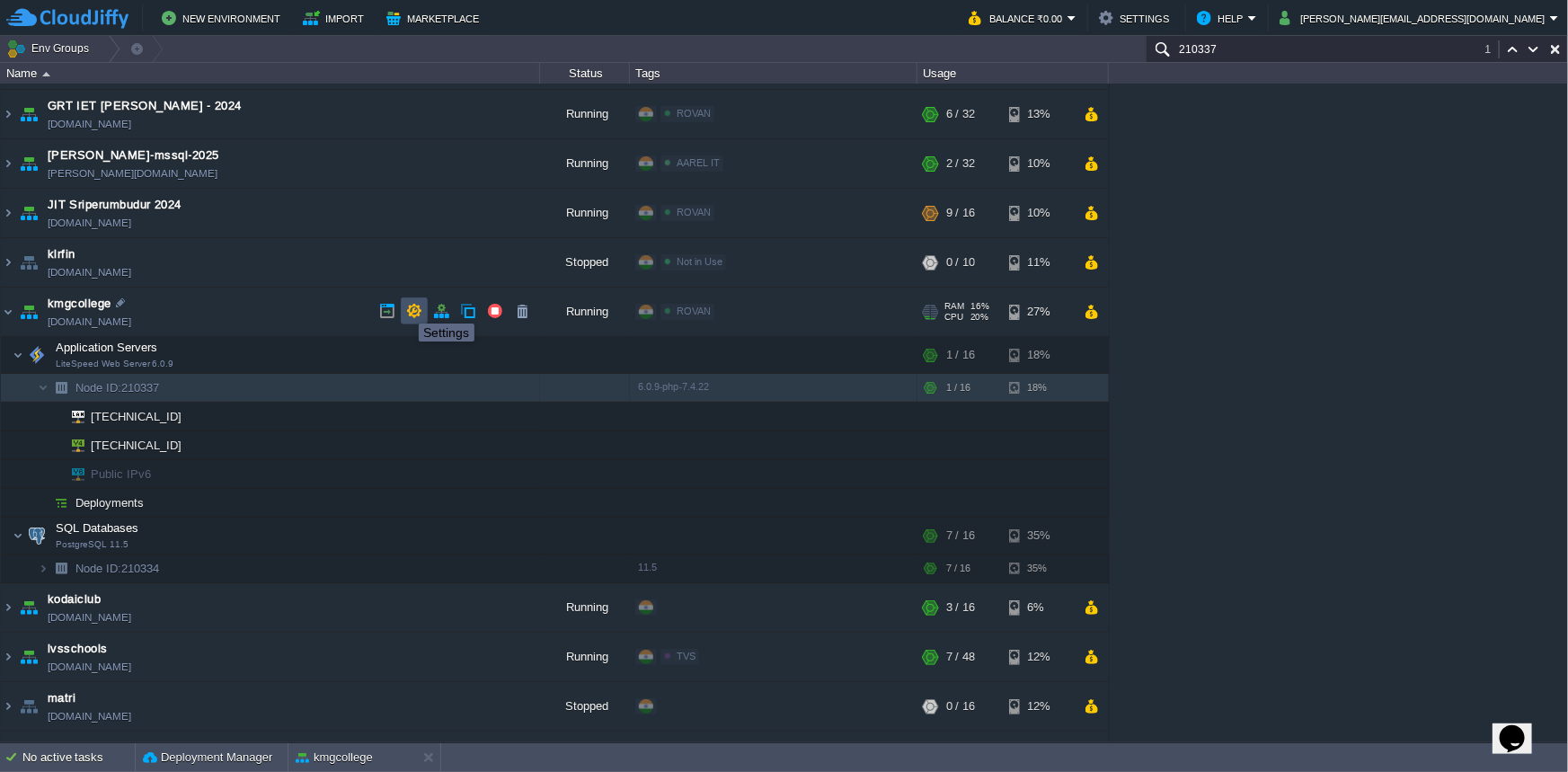
click at [406, 307] on button "button" at bounding box center [414, 310] width 16 height 16
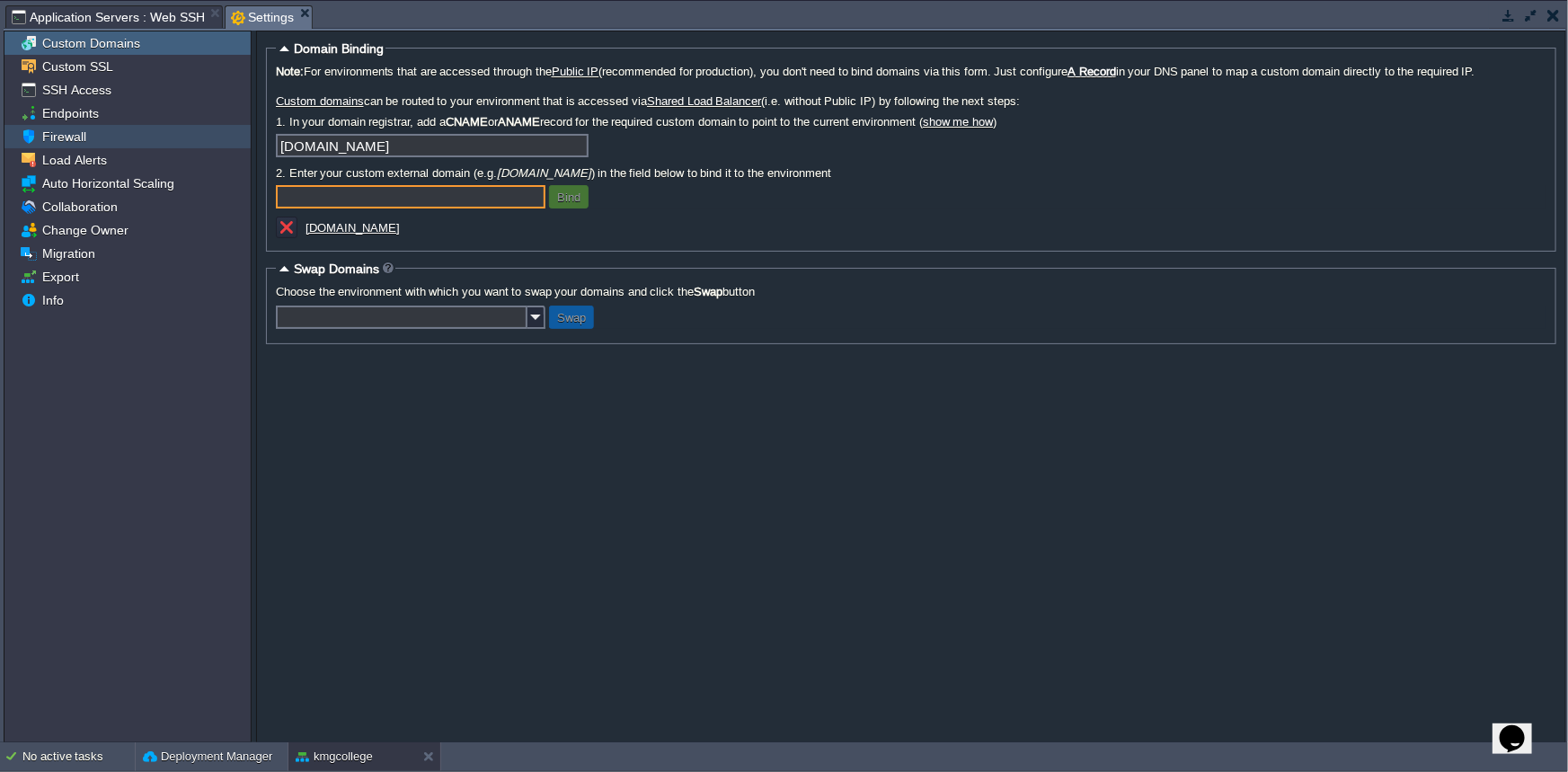
click at [88, 137] on div "Firewall" at bounding box center [128, 137] width 247 height 24
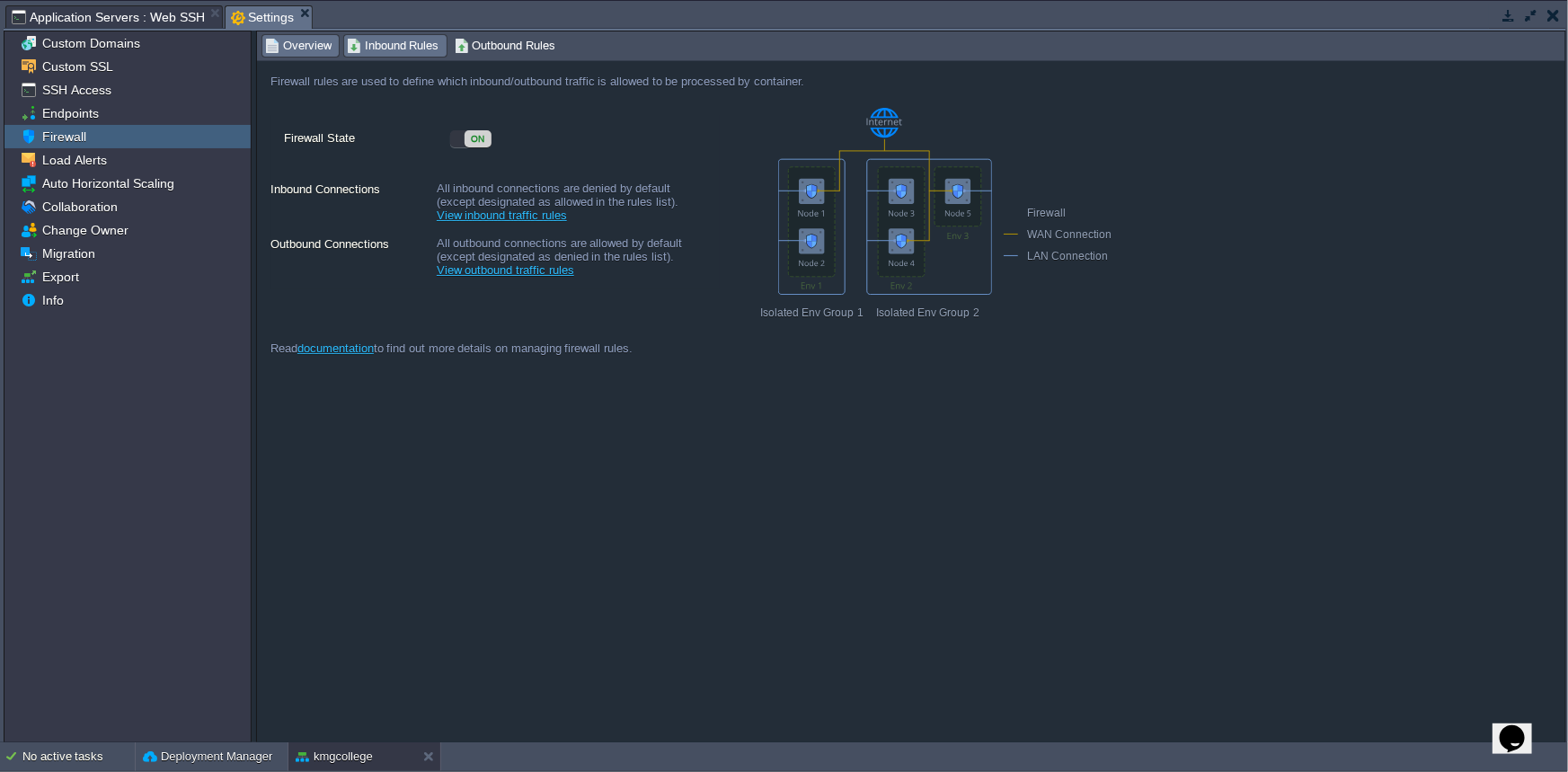
click at [408, 46] on span "Inbound Rules" at bounding box center [394, 46] width 93 height 20
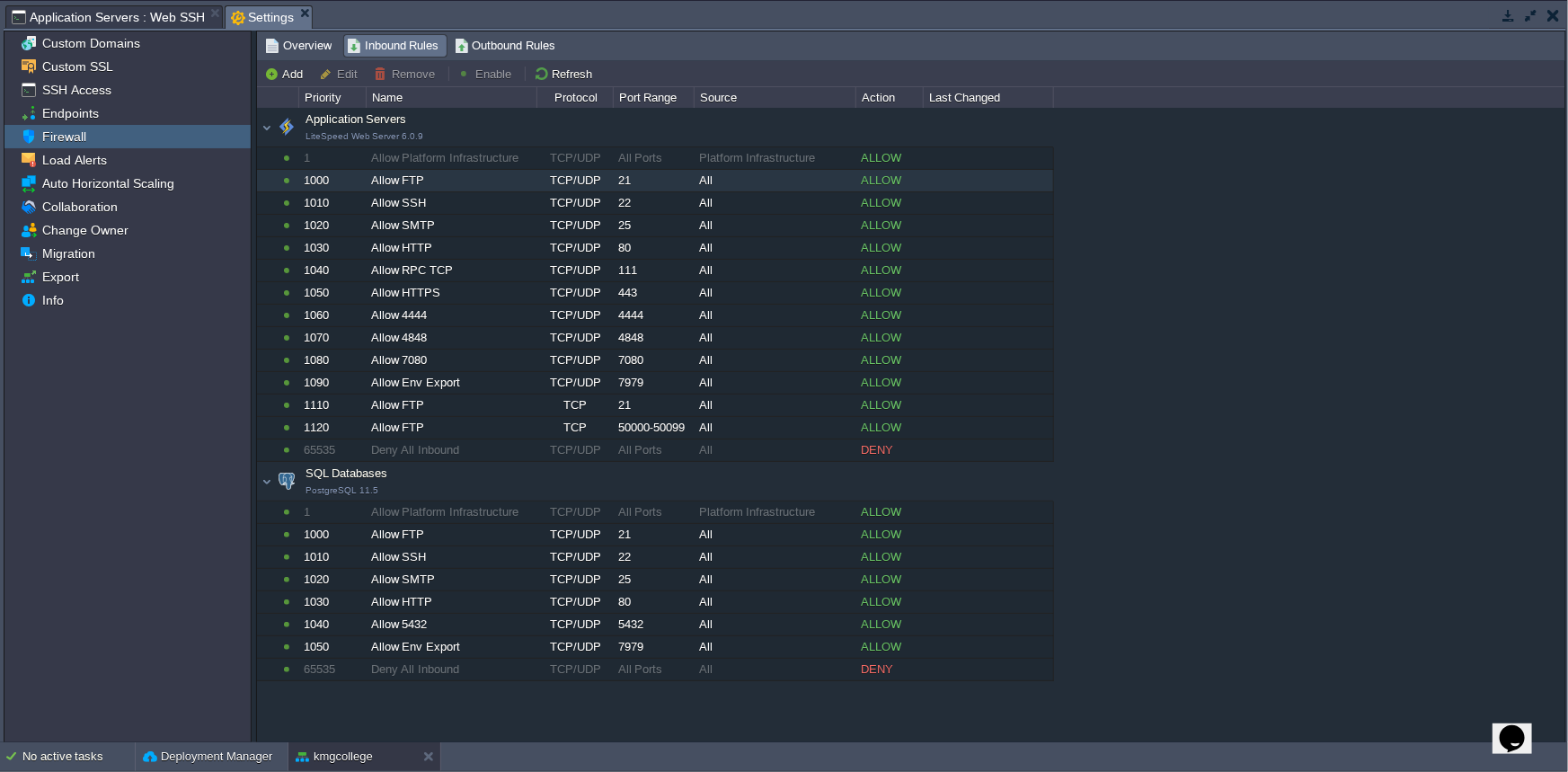
click at [332, 175] on div "1000" at bounding box center [331, 180] width 65 height 22
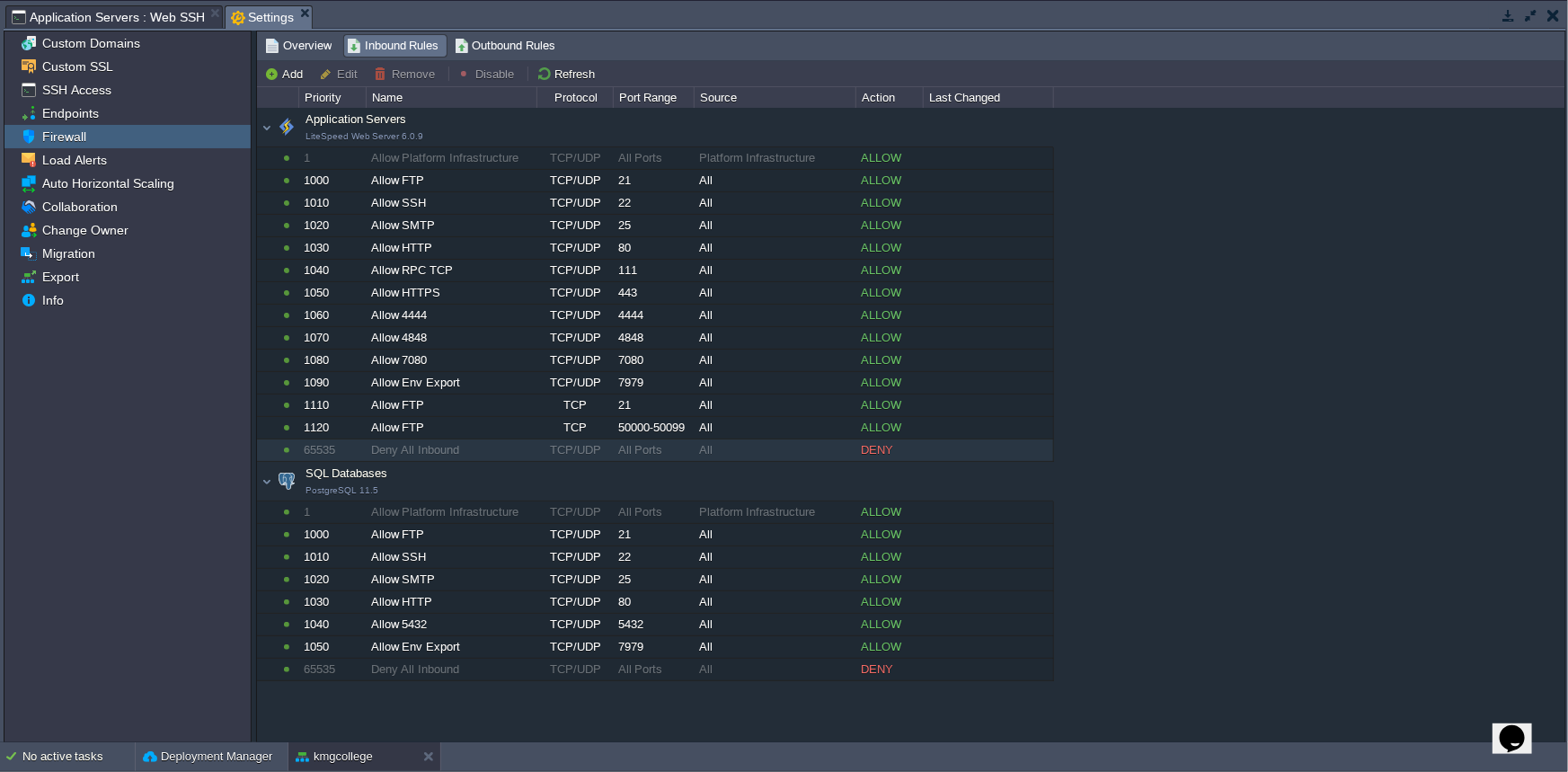
click at [311, 445] on div "65535" at bounding box center [331, 450] width 65 height 22
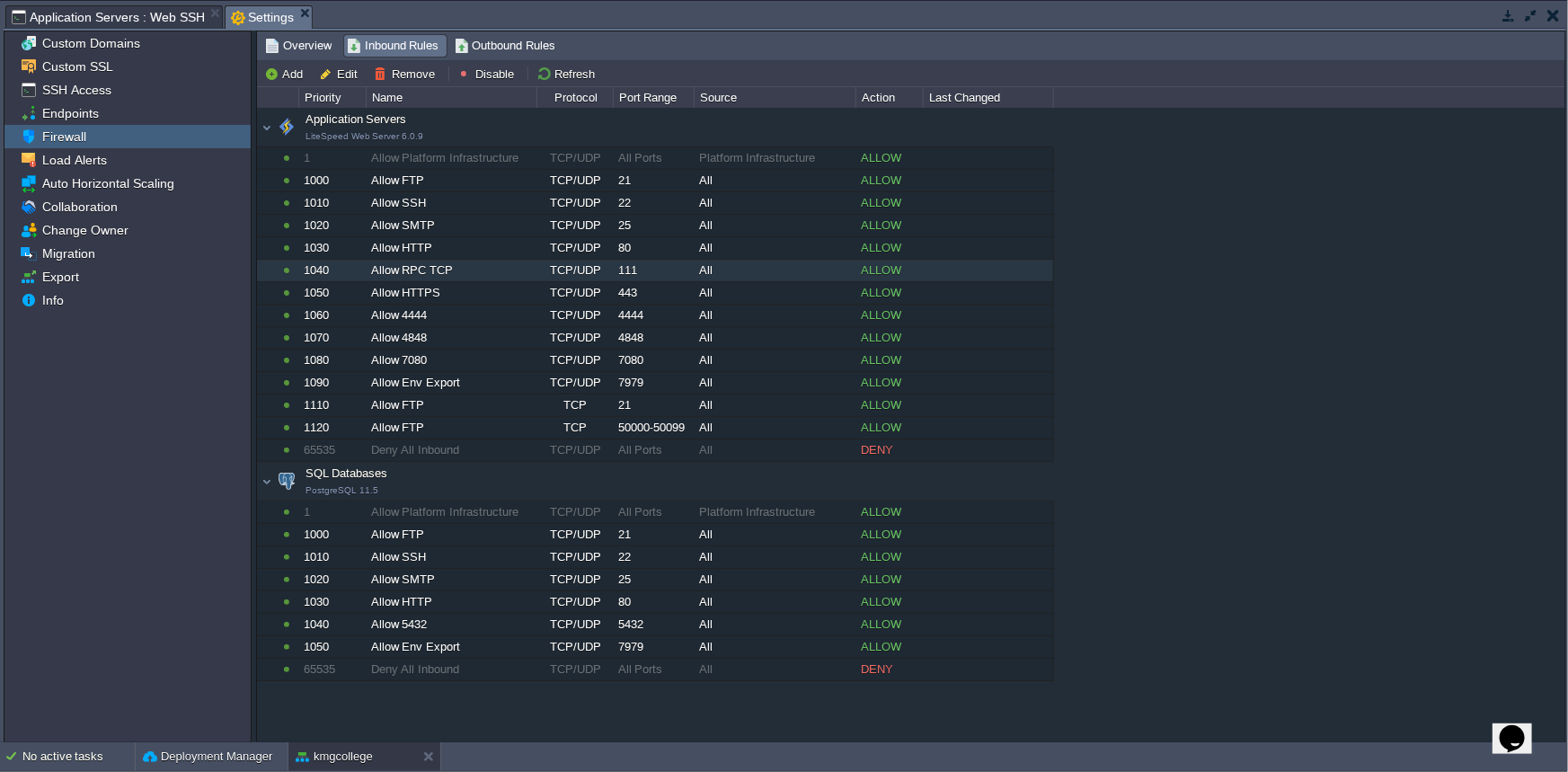
click at [357, 267] on div "1040" at bounding box center [331, 270] width 65 height 22
click at [501, 36] on span "Outbound Rules" at bounding box center [505, 46] width 101 height 20
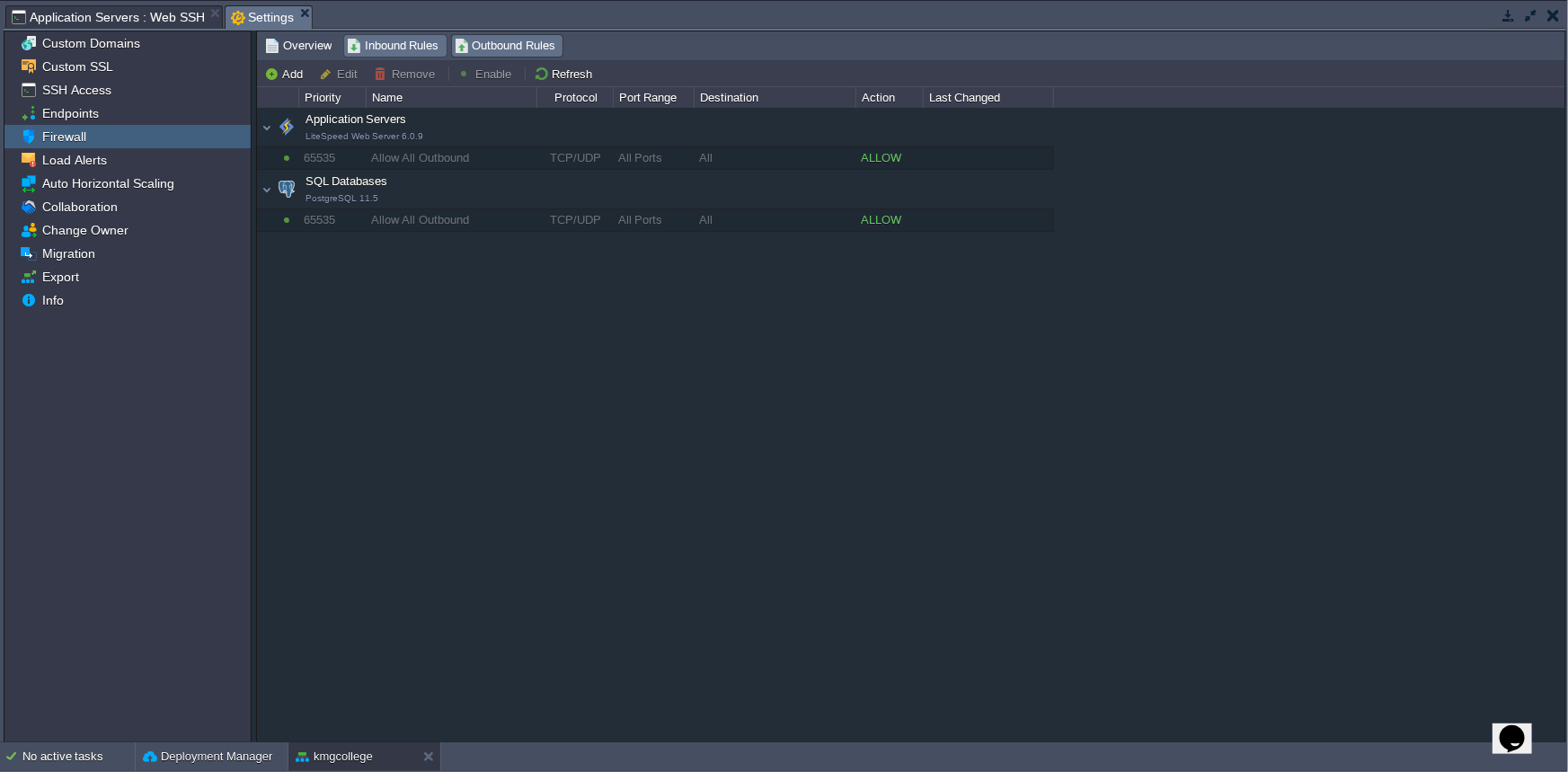
click at [379, 44] on span "Inbound Rules" at bounding box center [394, 46] width 93 height 20
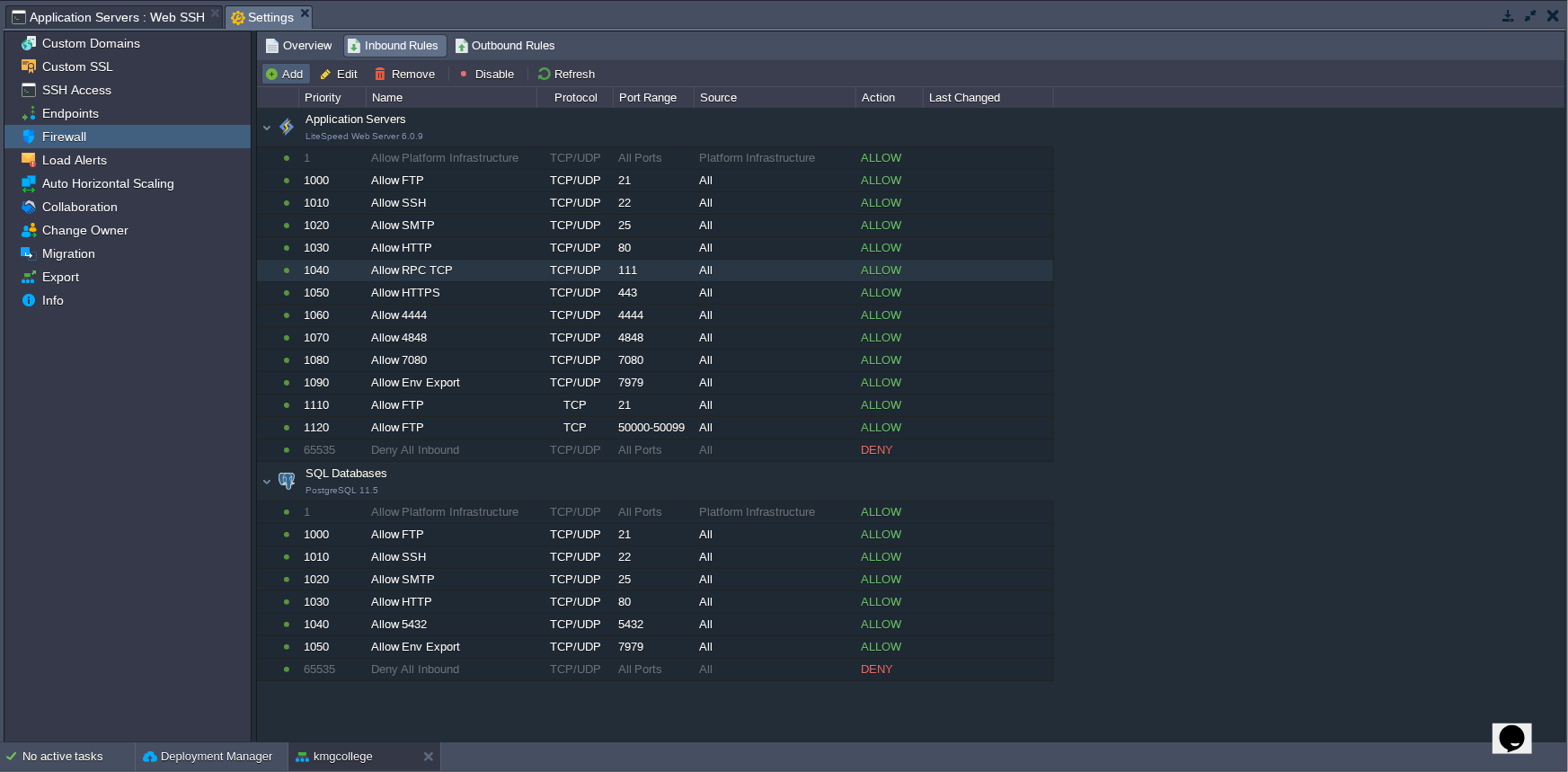
click at [287, 72] on button "Add" at bounding box center [286, 73] width 44 height 16
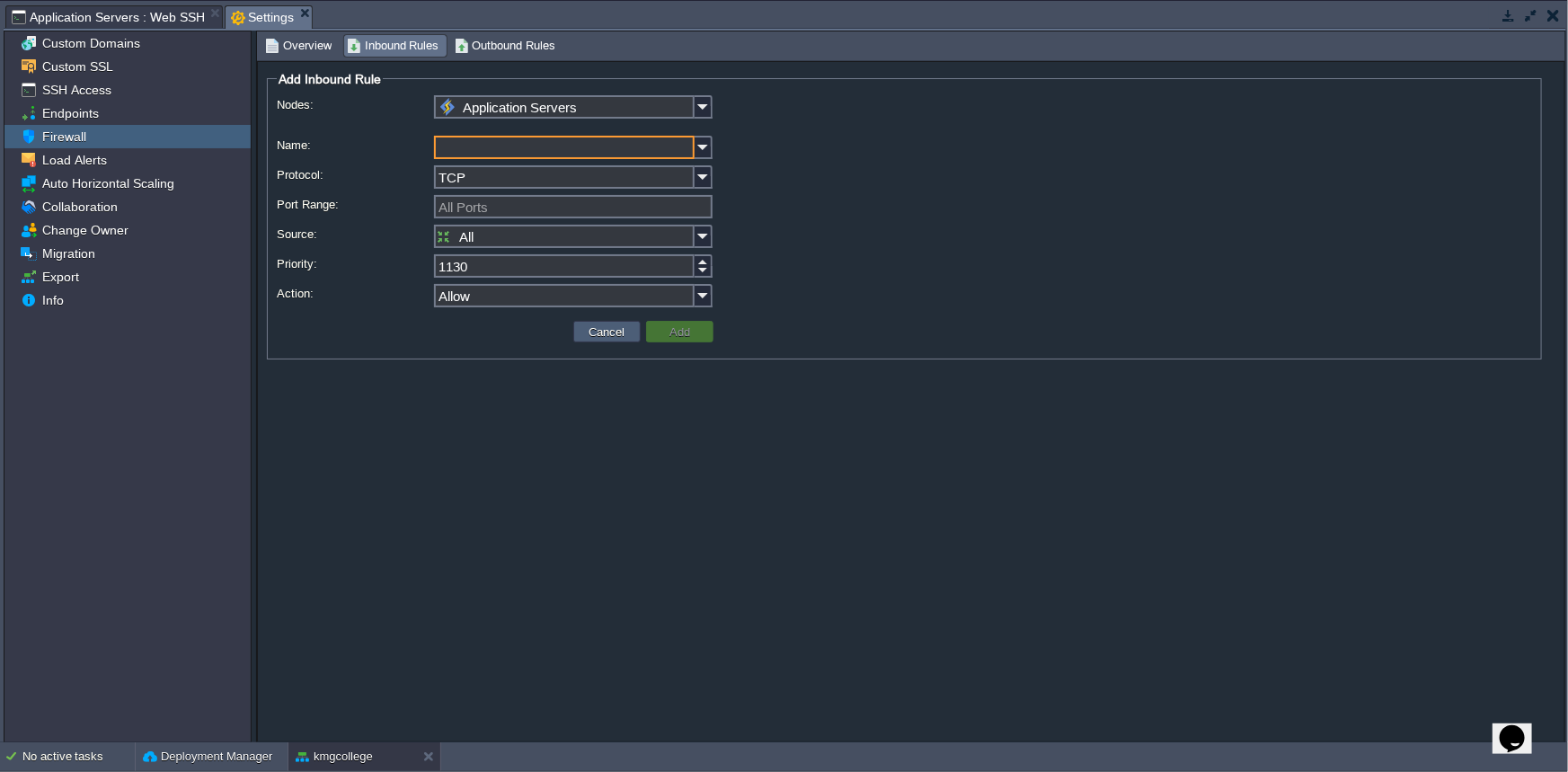
click at [605, 339] on td "Cancel" at bounding box center [606, 331] width 67 height 22
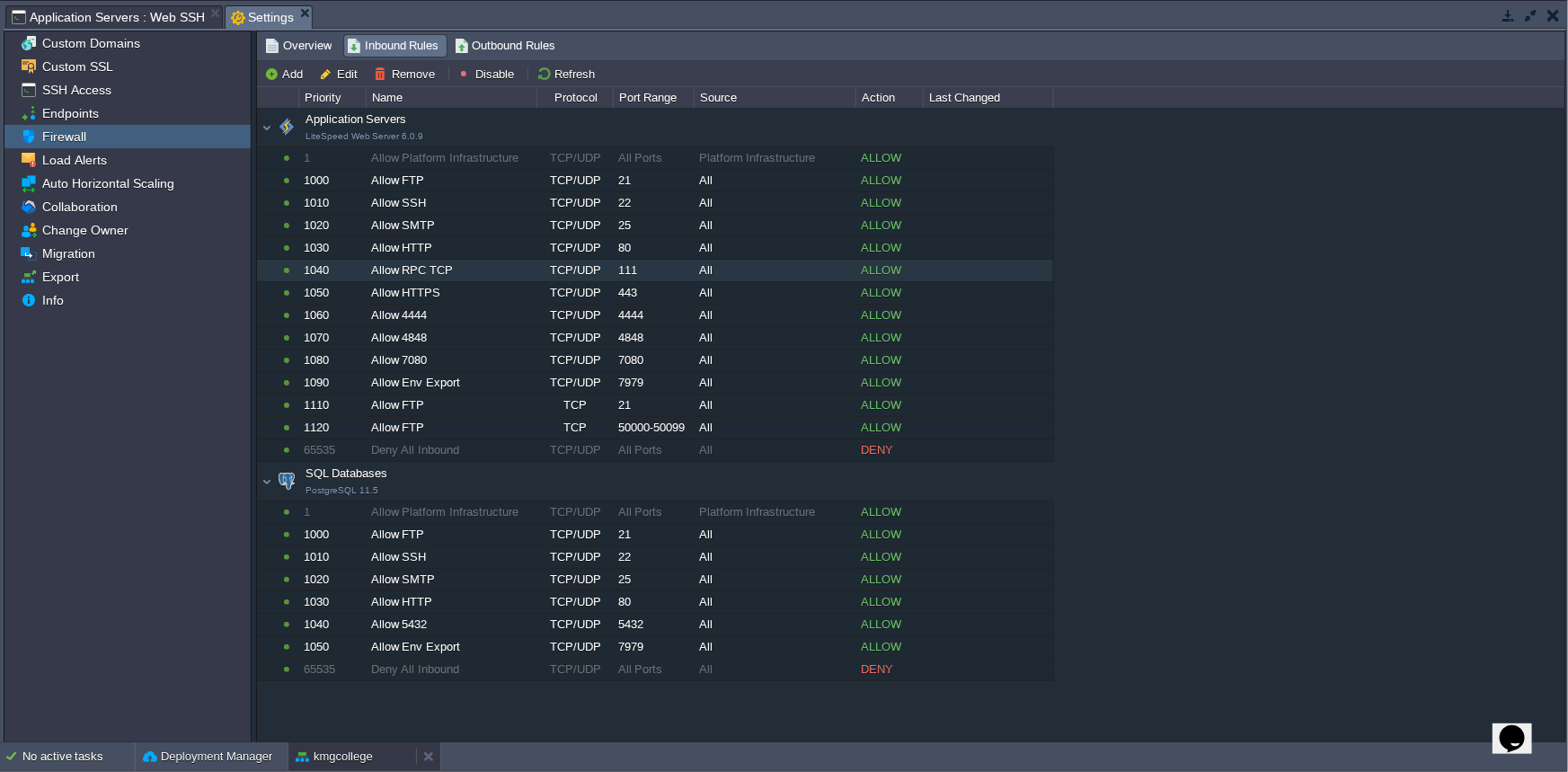
click at [330, 756] on button "kmgcollege" at bounding box center [334, 756] width 77 height 18
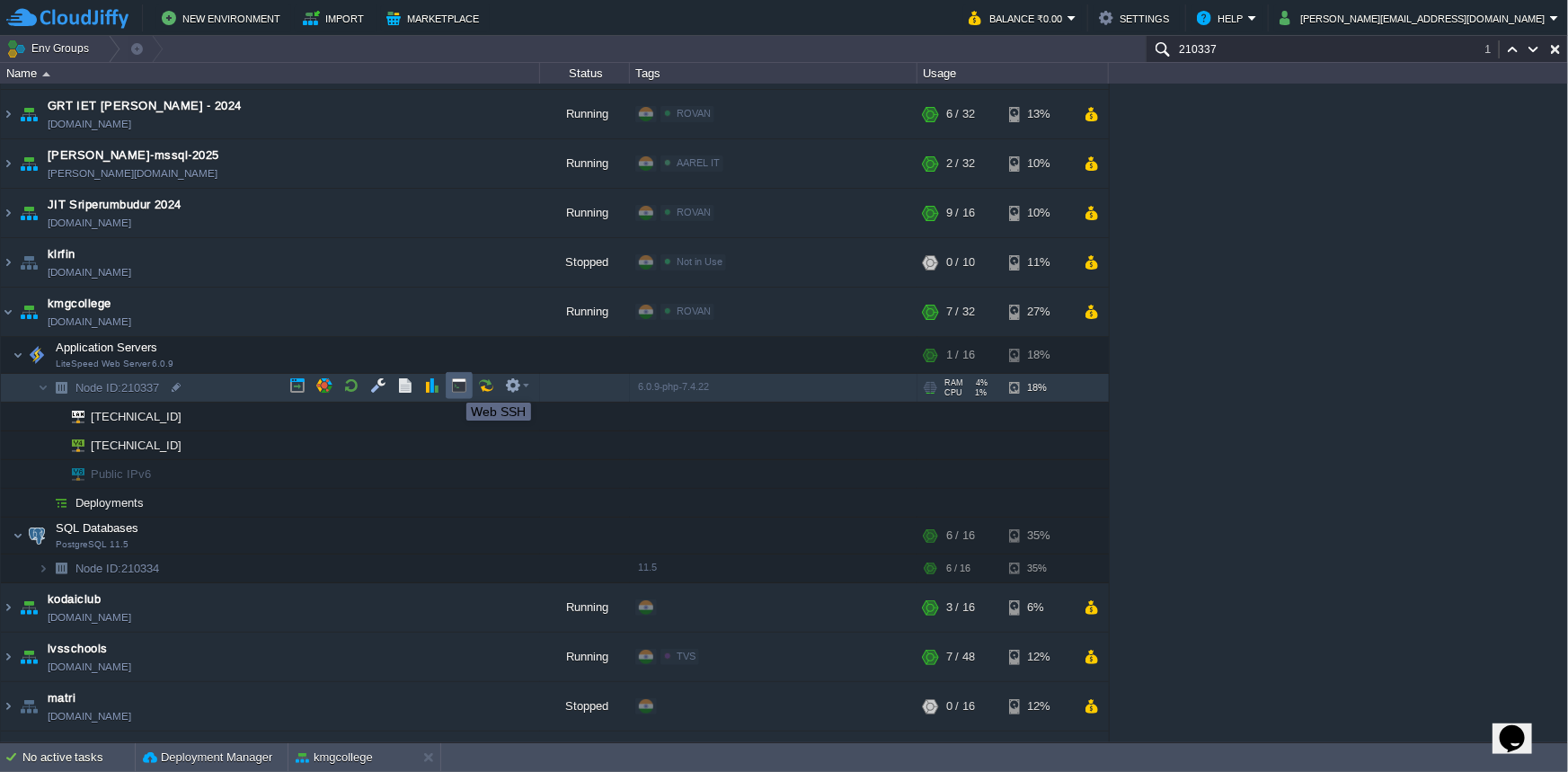
click at [452, 386] on button "button" at bounding box center [459, 385] width 16 height 16
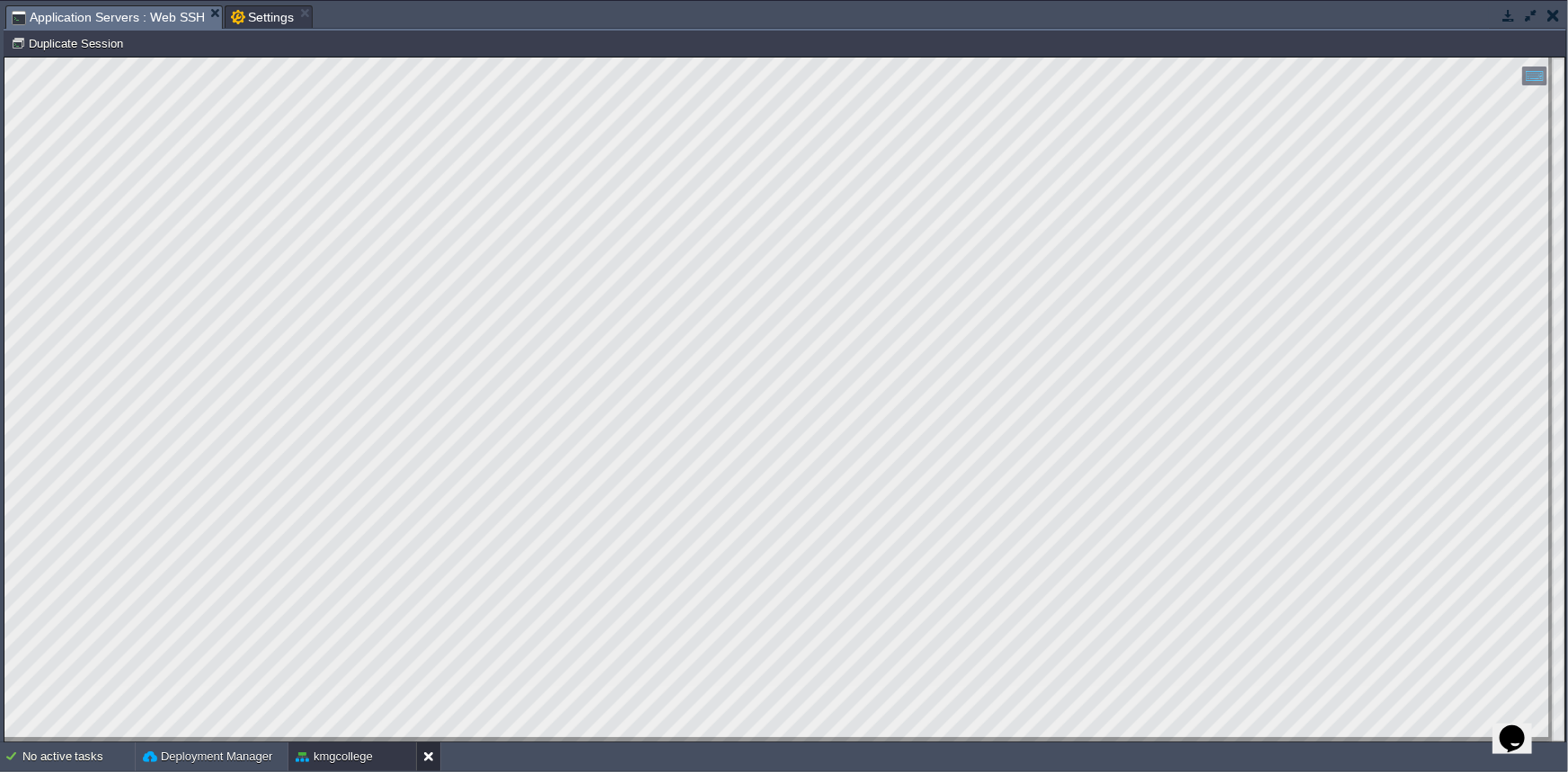
click at [427, 762] on button at bounding box center [432, 756] width 18 height 18
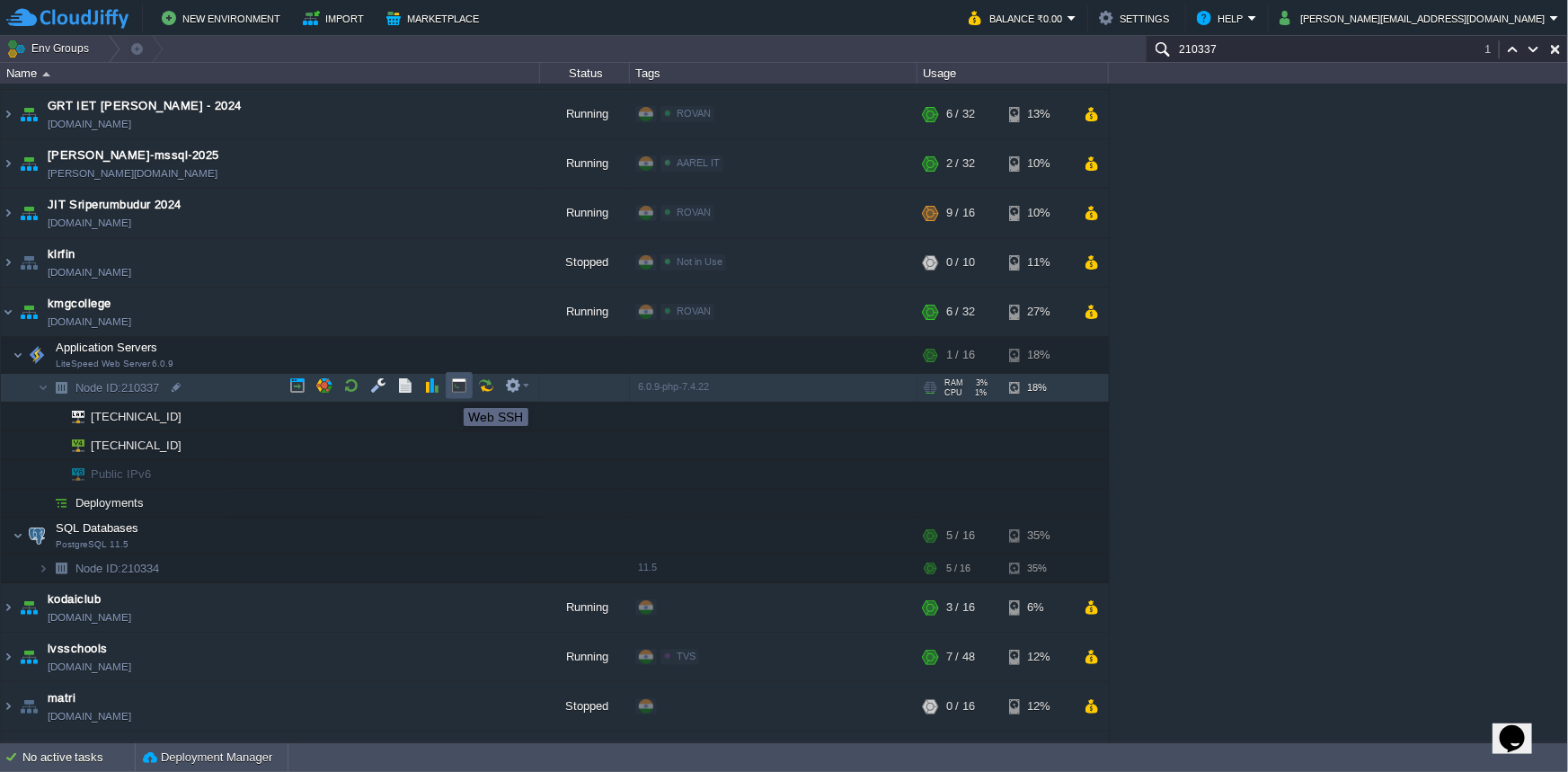
click at [454, 392] on button "button" at bounding box center [459, 385] width 16 height 16
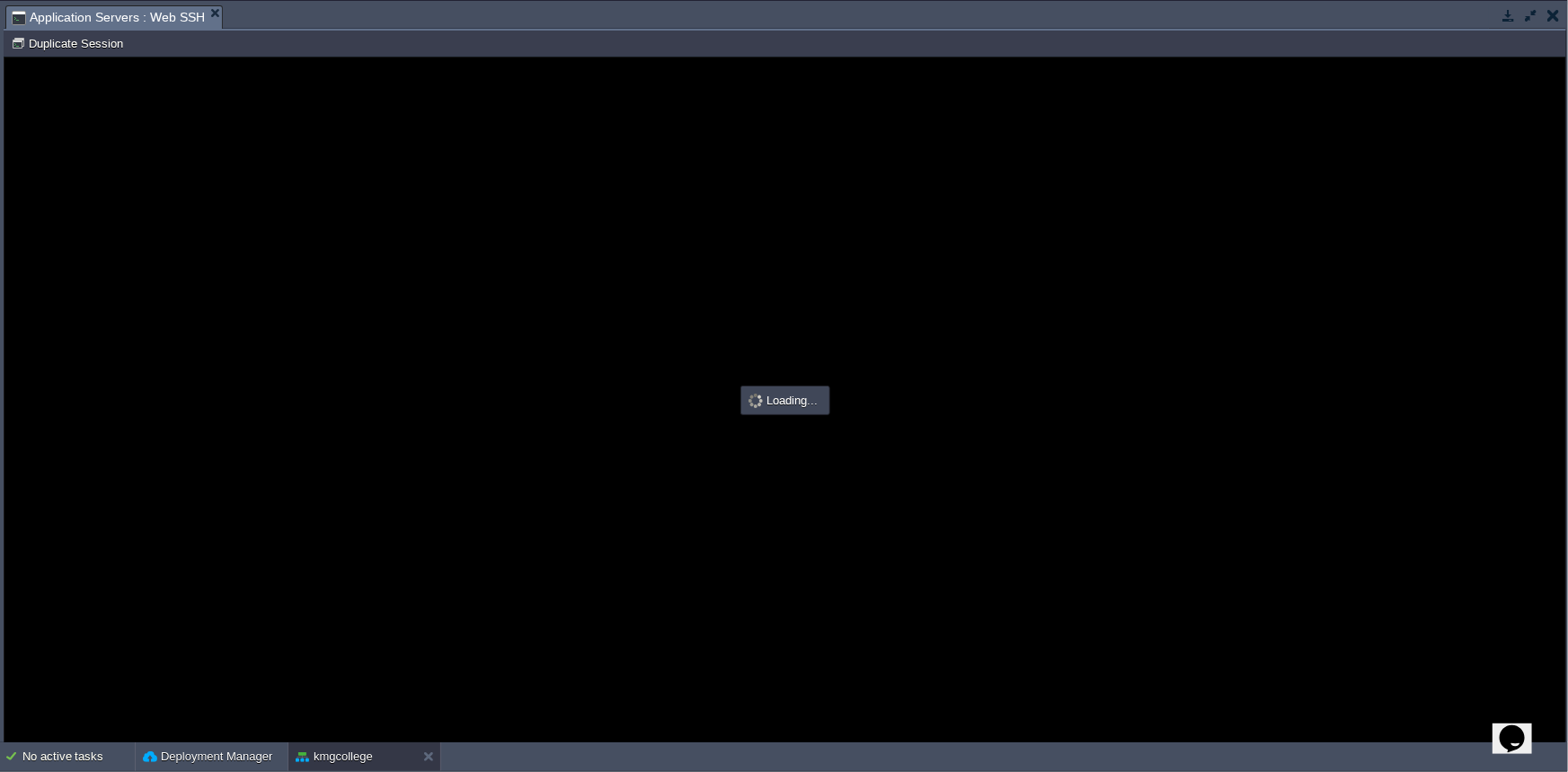
type input "#000000"
